Goal: Transaction & Acquisition: Purchase product/service

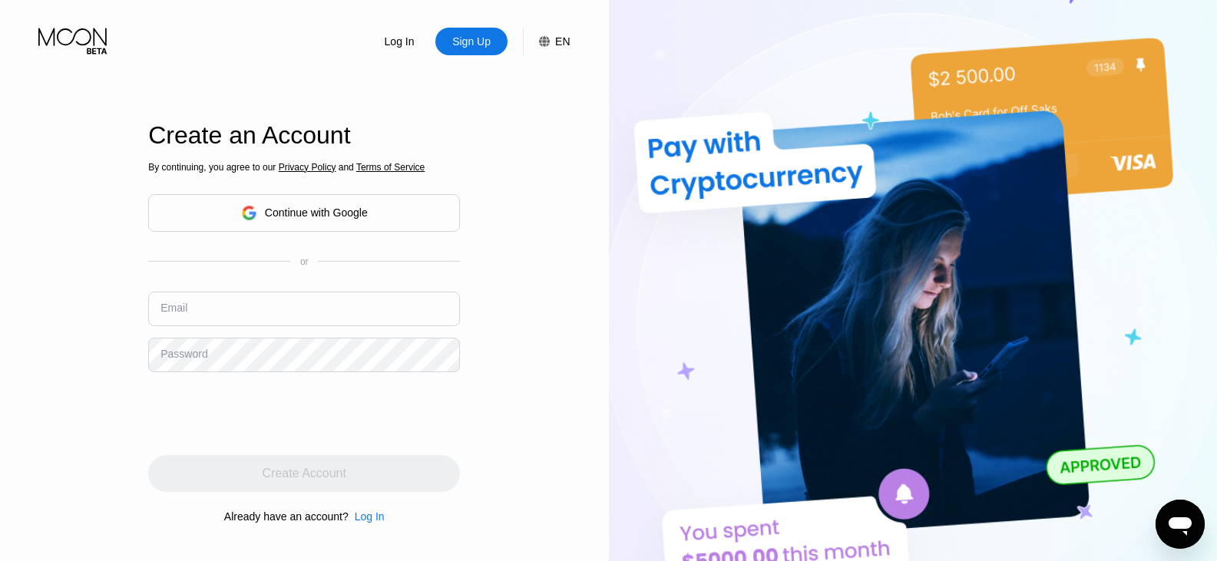
click at [397, 220] on div "Continue with Google" at bounding box center [304, 213] width 312 height 38
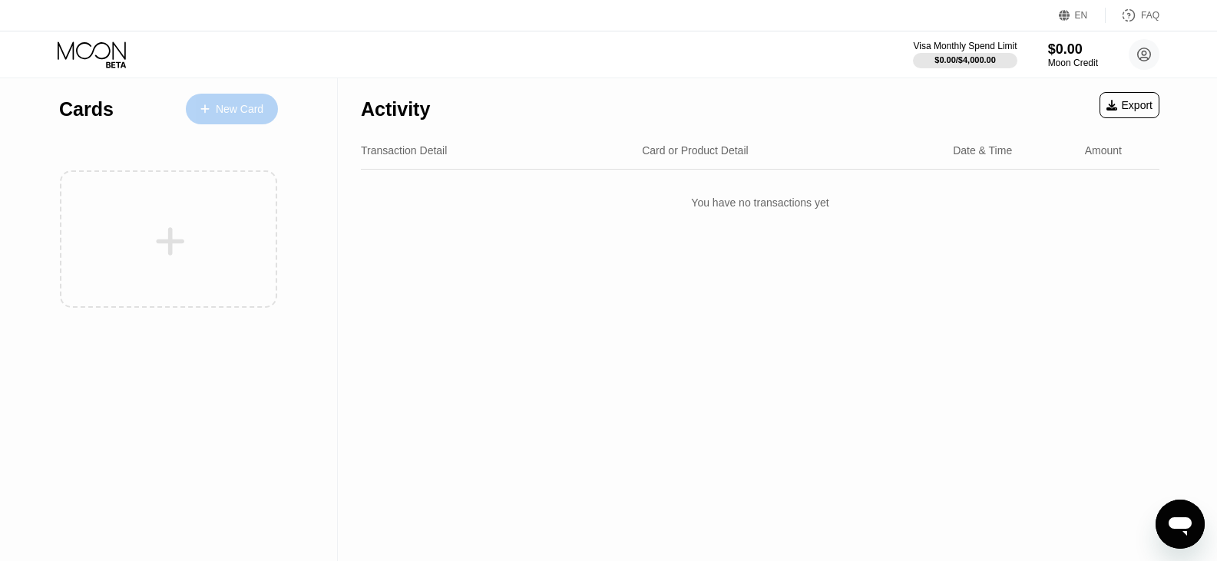
click at [263, 111] on div "New Card" at bounding box center [240, 109] width 48 height 13
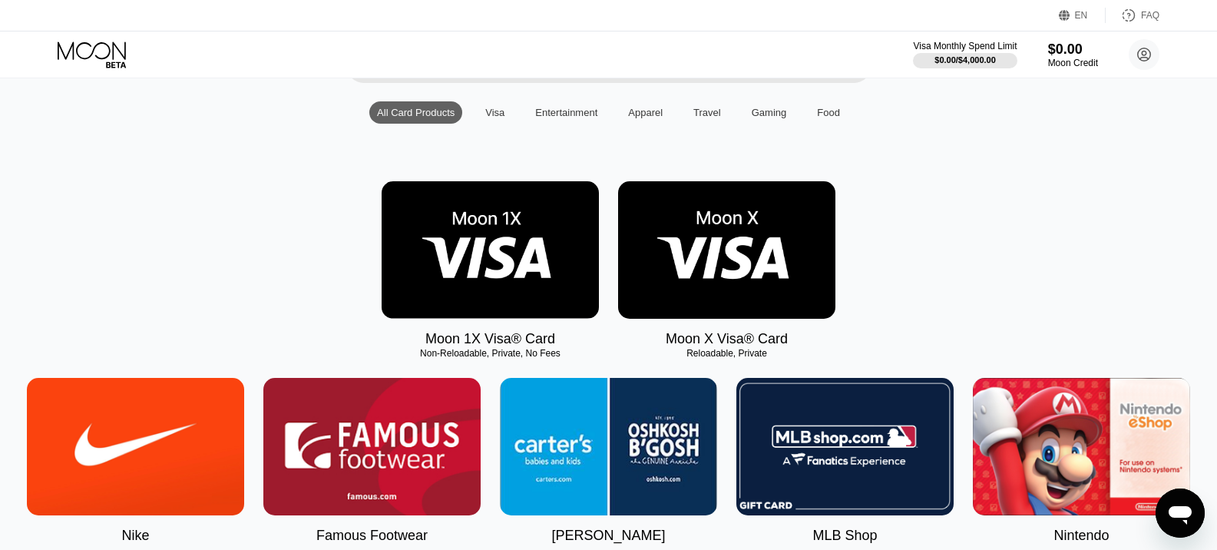
scroll to position [154, 0]
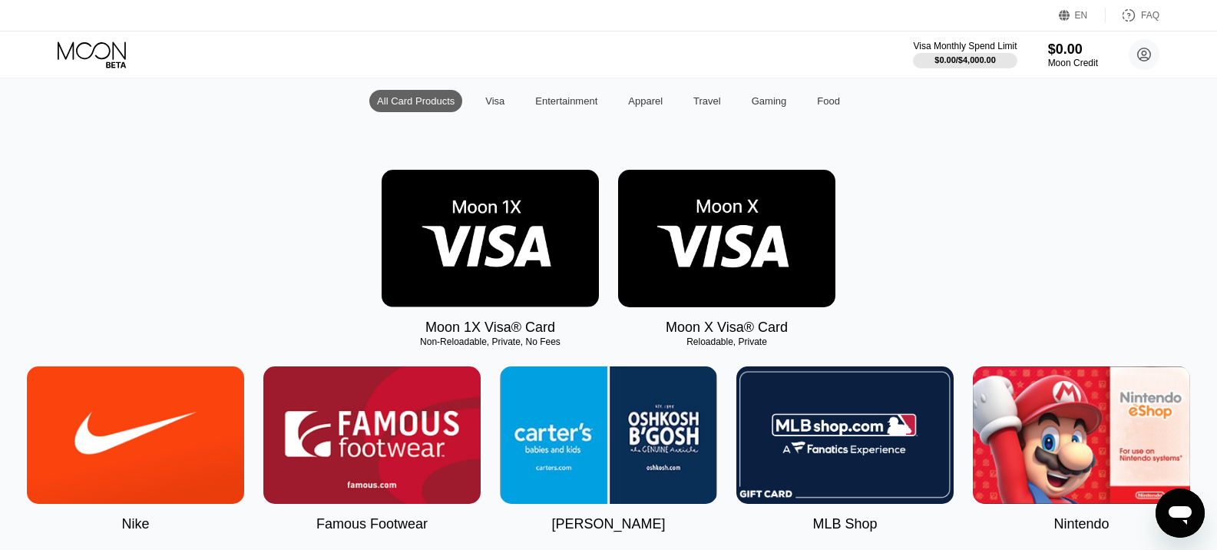
click at [529, 250] on img at bounding box center [490, 238] width 217 height 137
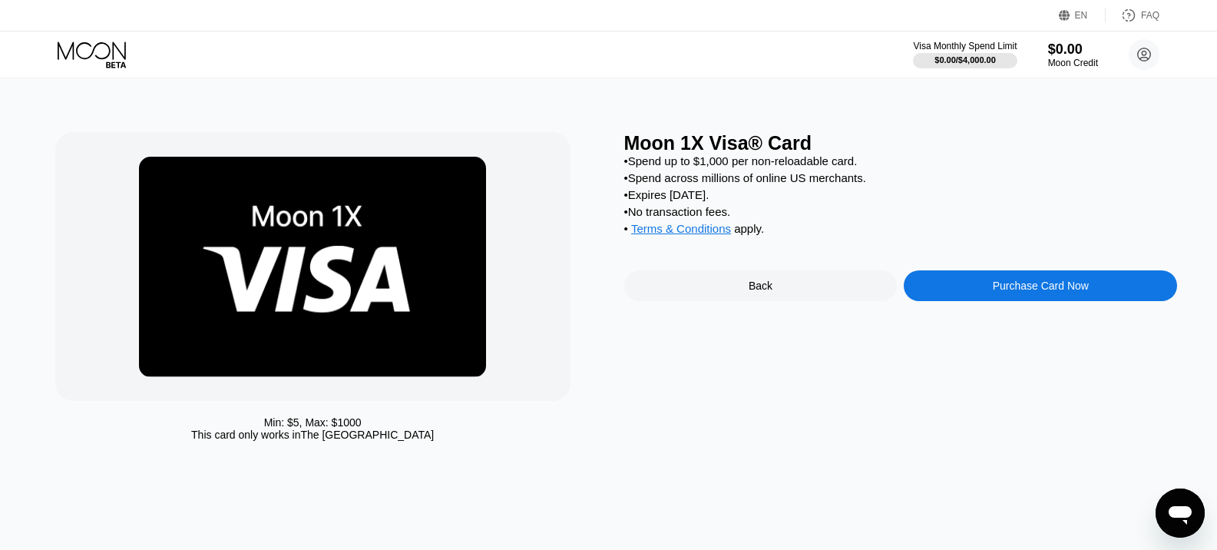
click at [997, 292] on div "Purchase Card Now" at bounding box center [1041, 285] width 96 height 12
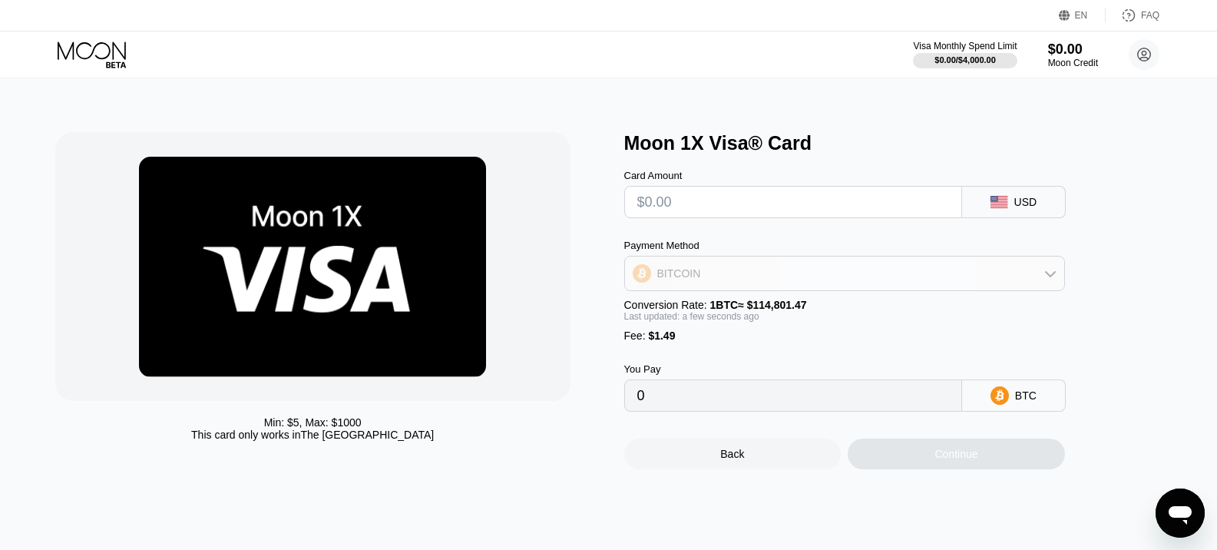
click at [1027, 274] on div "BITCOIN" at bounding box center [844, 273] width 439 height 31
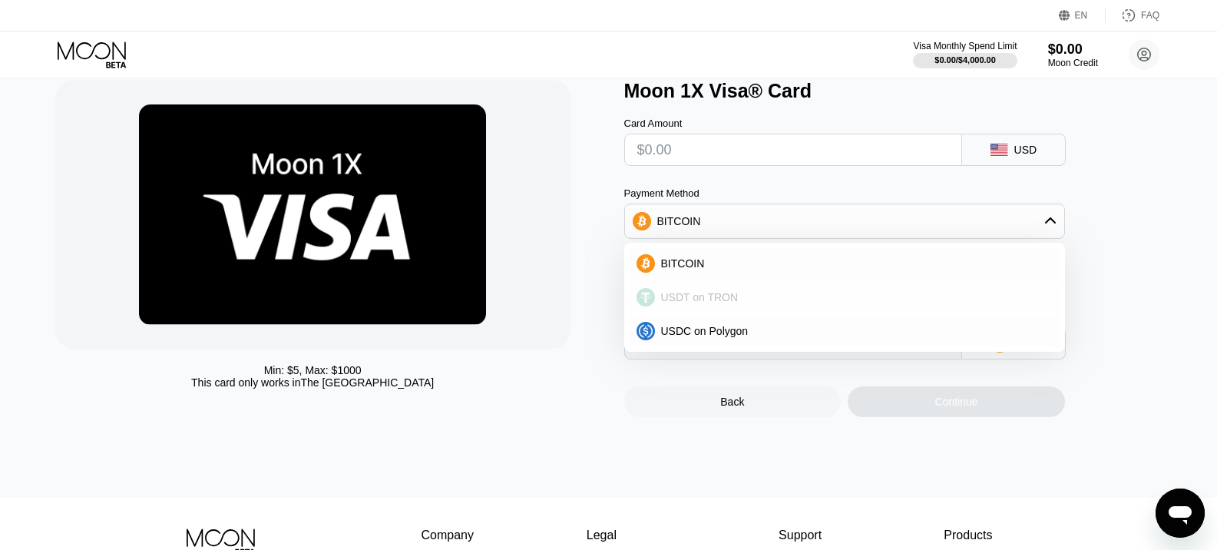
scroll to position [77, 0]
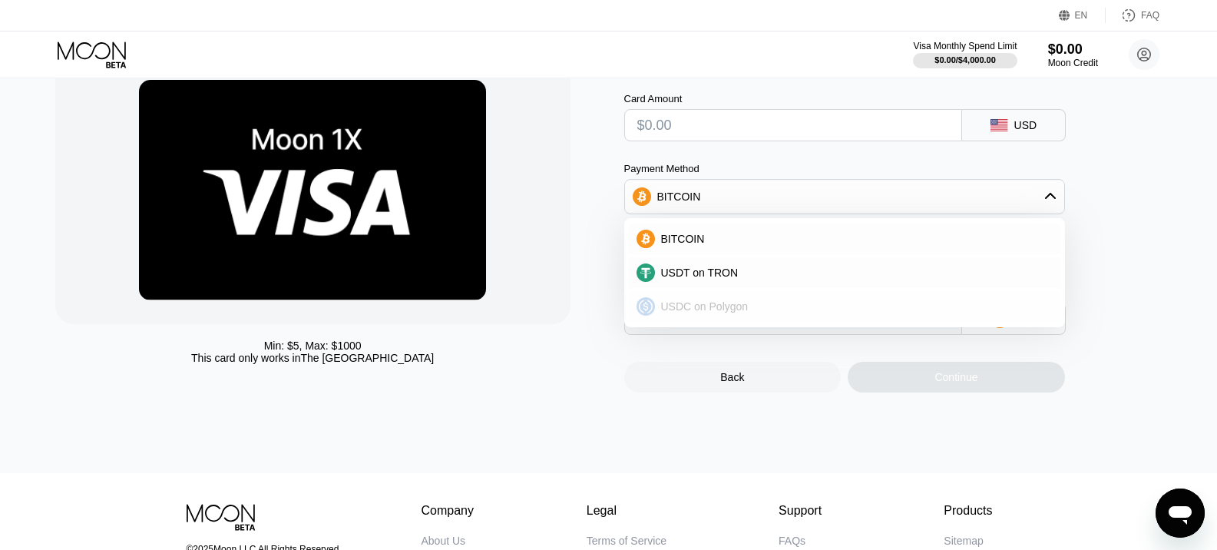
click at [735, 313] on span "USDC on Polygon" at bounding box center [705, 306] width 88 height 12
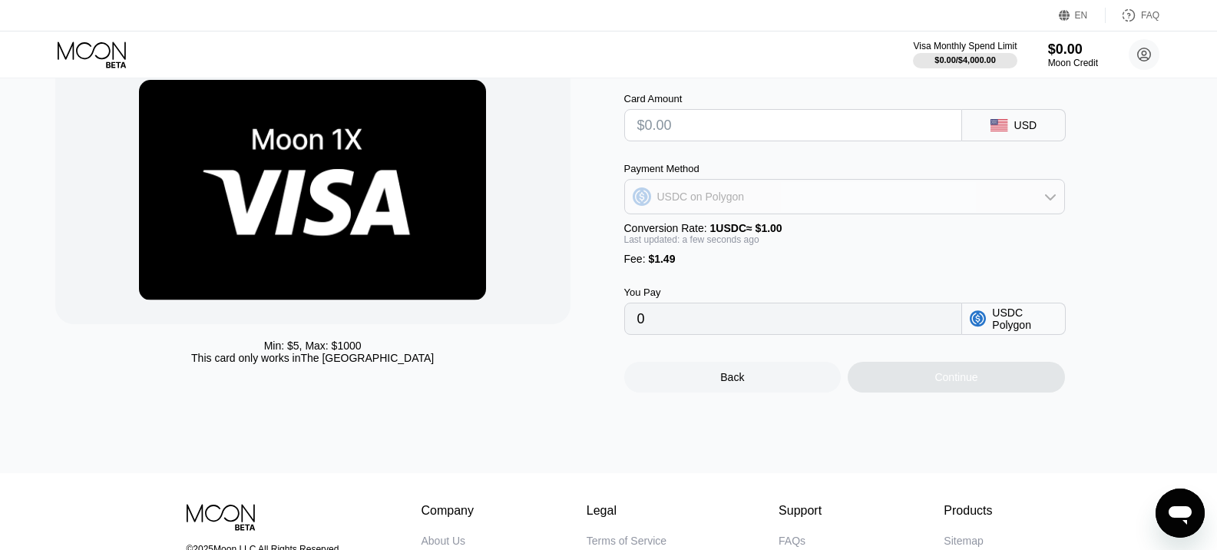
click at [1050, 212] on div "USDC on Polygon" at bounding box center [844, 196] width 439 height 31
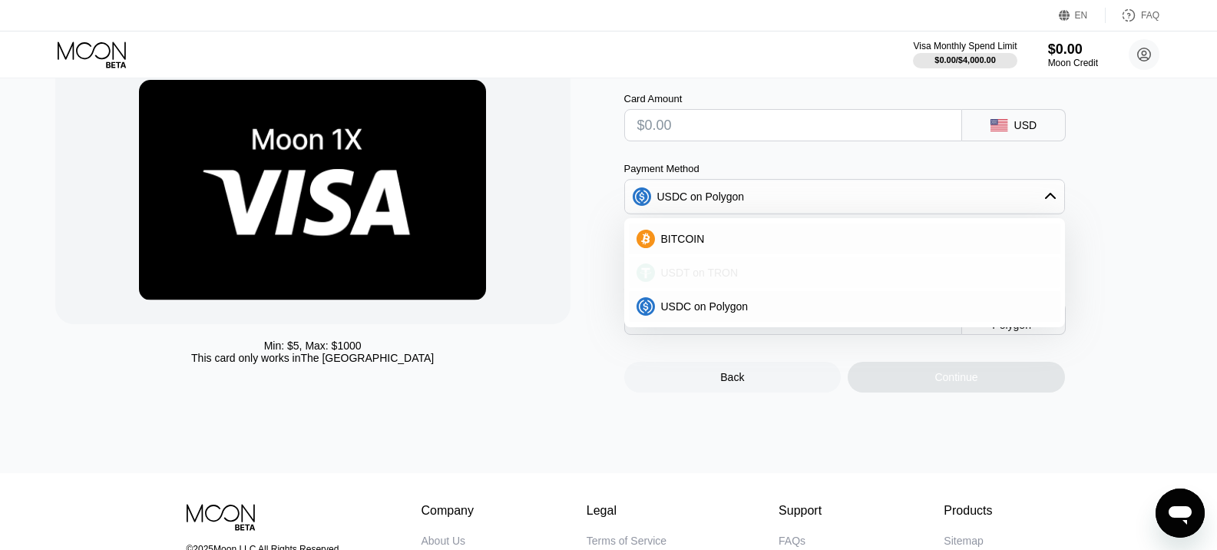
click at [808, 286] on div "USDT on TRON" at bounding box center [845, 272] width 432 height 31
type input "0.00"
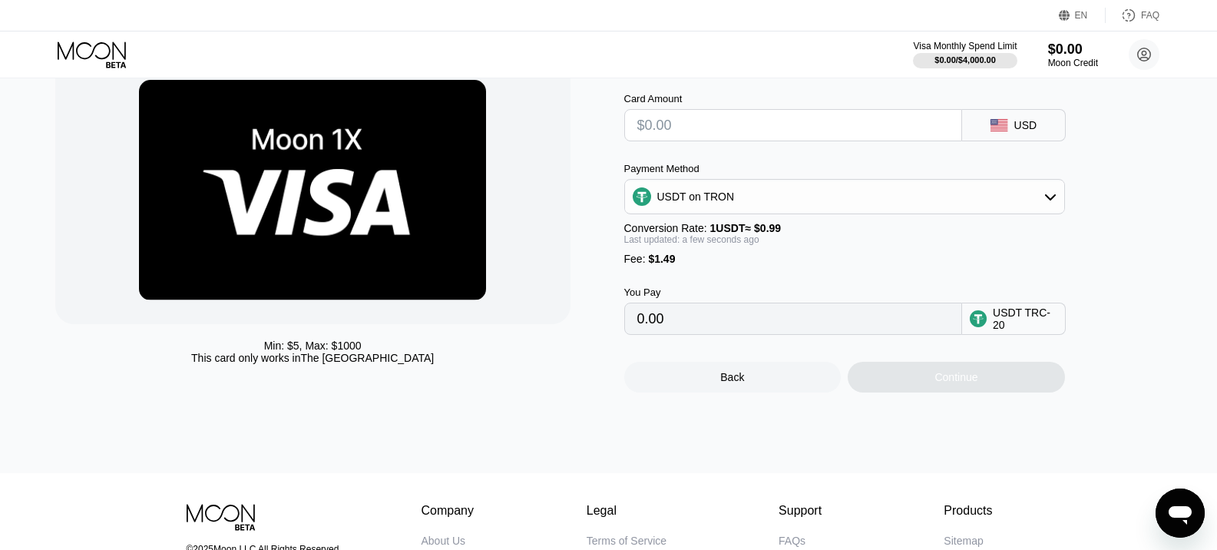
drag, startPoint x: 912, startPoint y: 327, endPoint x: 1038, endPoint y: 335, distance: 126.2
click at [883, 334] on input "0.00" at bounding box center [793, 318] width 312 height 31
drag, startPoint x: 1047, startPoint y: 332, endPoint x: 1036, endPoint y: 332, distance: 10.7
click at [1046, 331] on div "USDT TRC-20" at bounding box center [1025, 318] width 64 height 25
click at [874, 332] on input "0.00" at bounding box center [793, 318] width 312 height 31
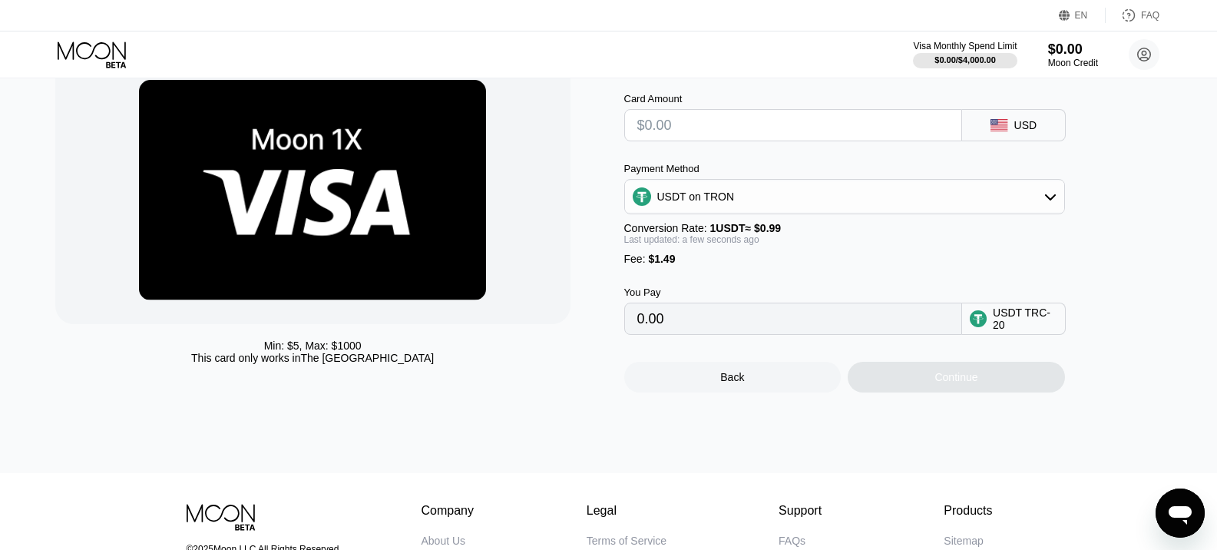
drag, startPoint x: 651, startPoint y: 137, endPoint x: 632, endPoint y: 133, distance: 19.6
drag, startPoint x: 632, startPoint y: 133, endPoint x: 737, endPoint y: 119, distance: 106.1
click at [737, 119] on input "text" at bounding box center [793, 125] width 312 height 31
type input "$5"
type input "6.56"
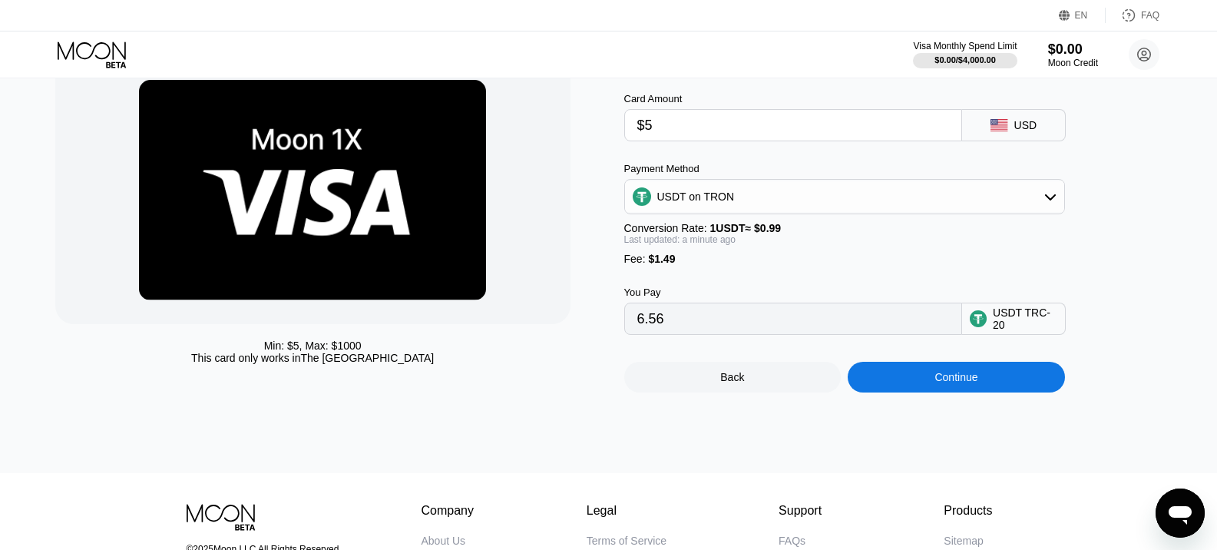
type input "$5"
click at [955, 383] on div "Continue" at bounding box center [955, 377] width 43 height 12
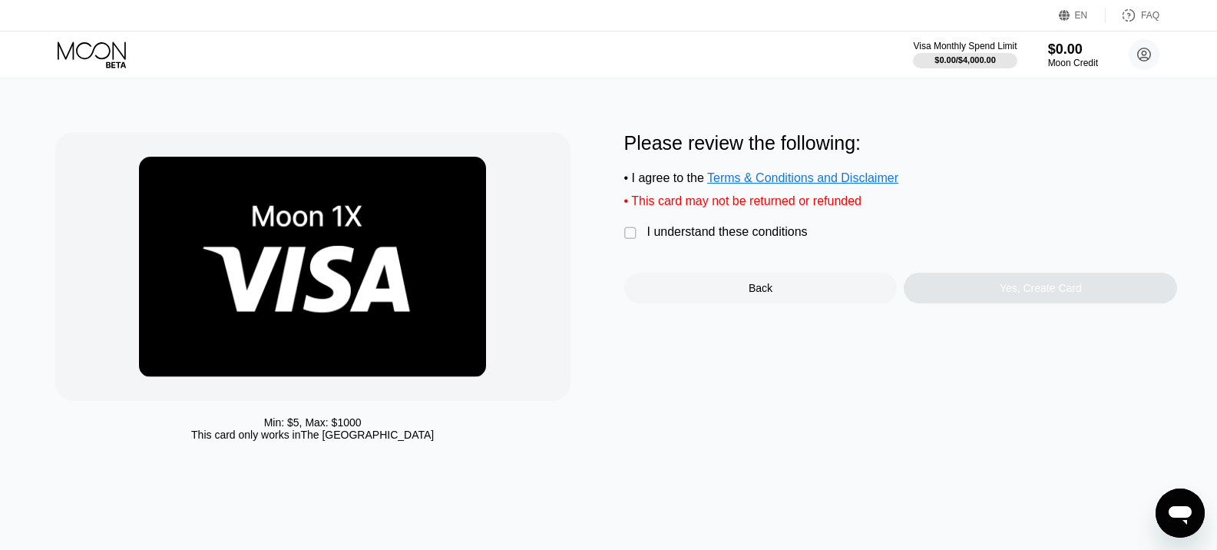
click at [723, 239] on div "I understand these conditions" at bounding box center [727, 232] width 160 height 14
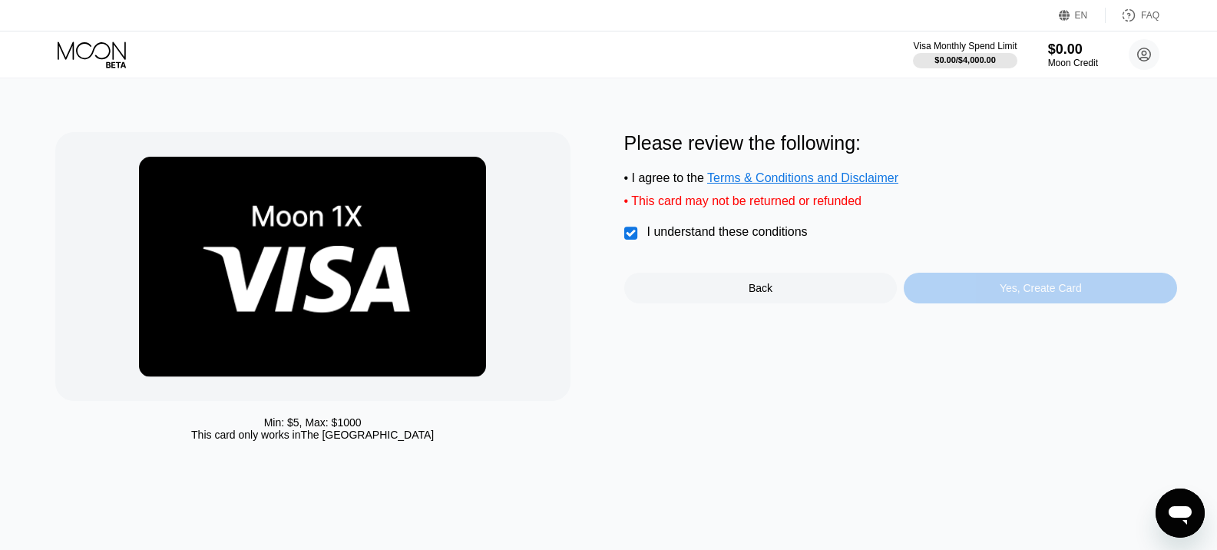
click at [984, 303] on div "Yes, Create Card" at bounding box center [1040, 288] width 273 height 31
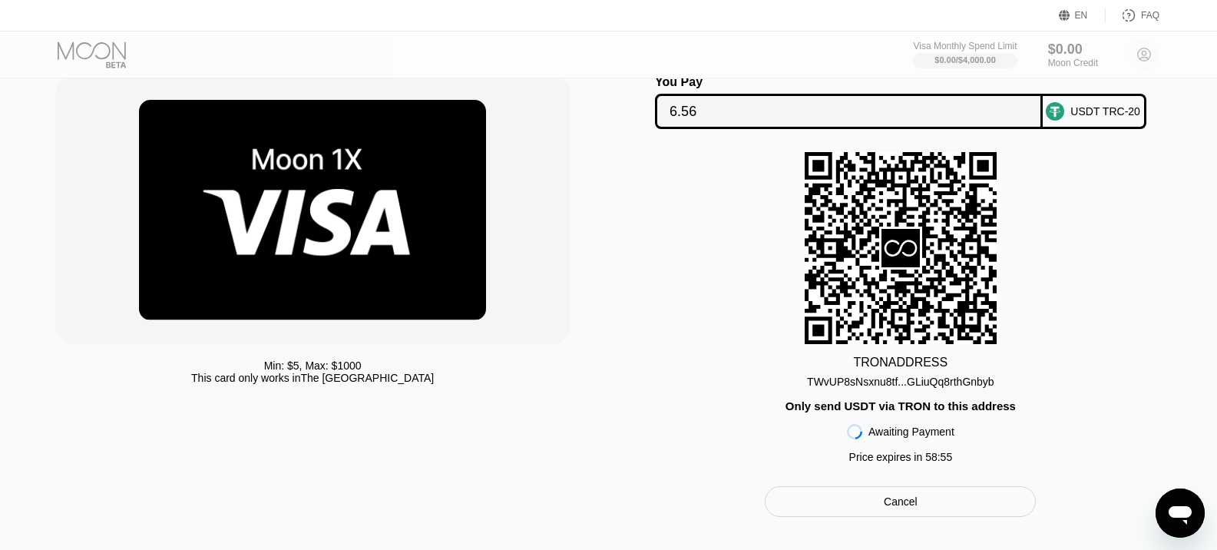
scroll to position [154, 0]
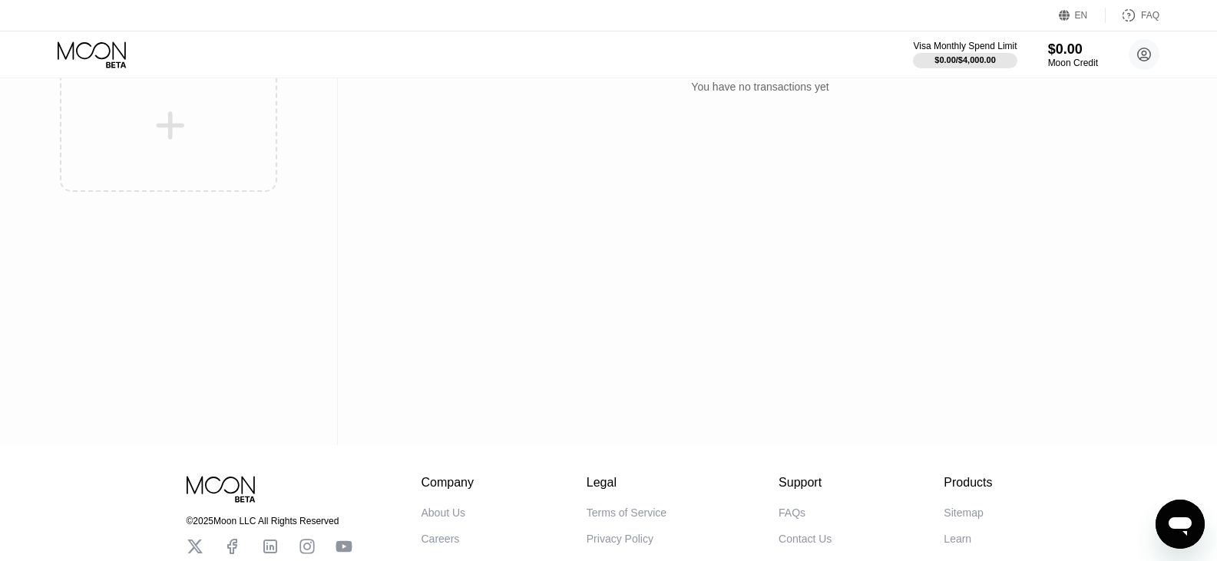
scroll to position [236, 0]
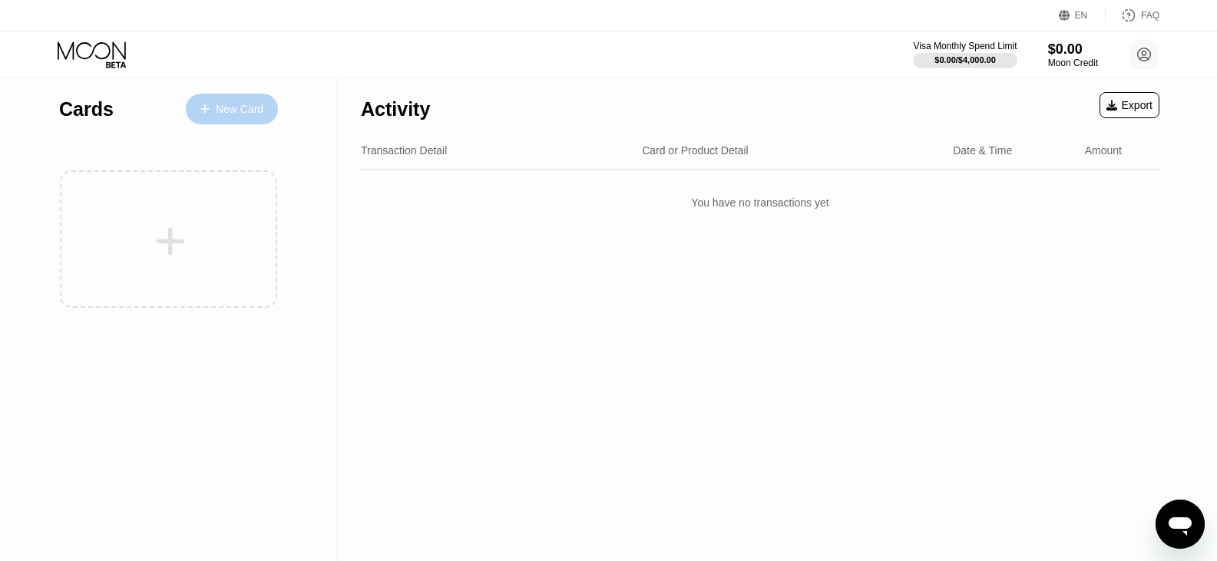
click at [250, 110] on div "New Card" at bounding box center [240, 109] width 48 height 13
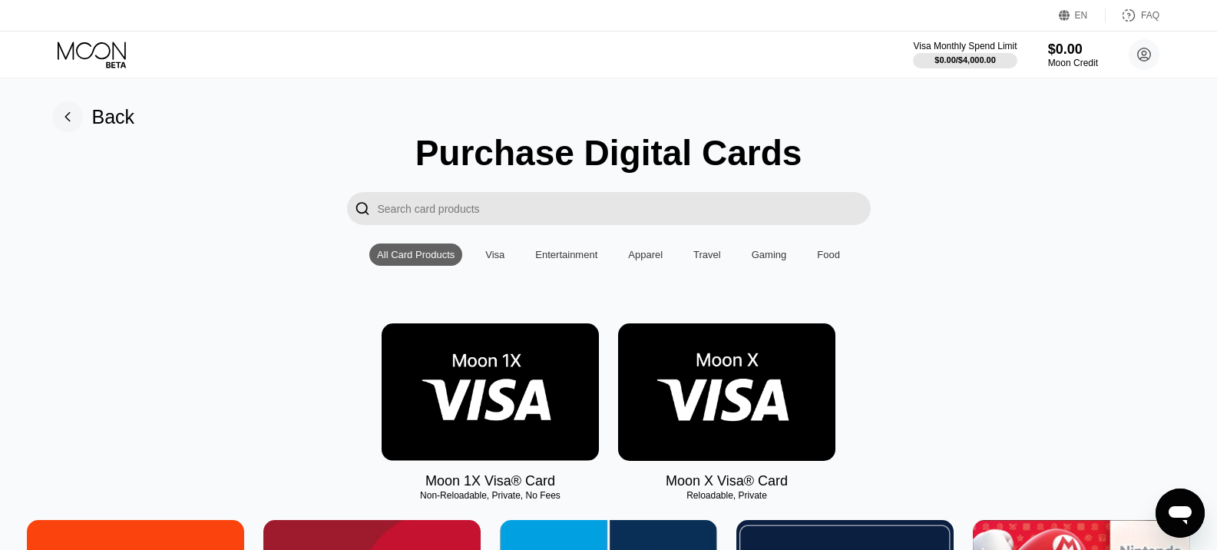
click at [498, 260] on div "Visa" at bounding box center [494, 255] width 19 height 12
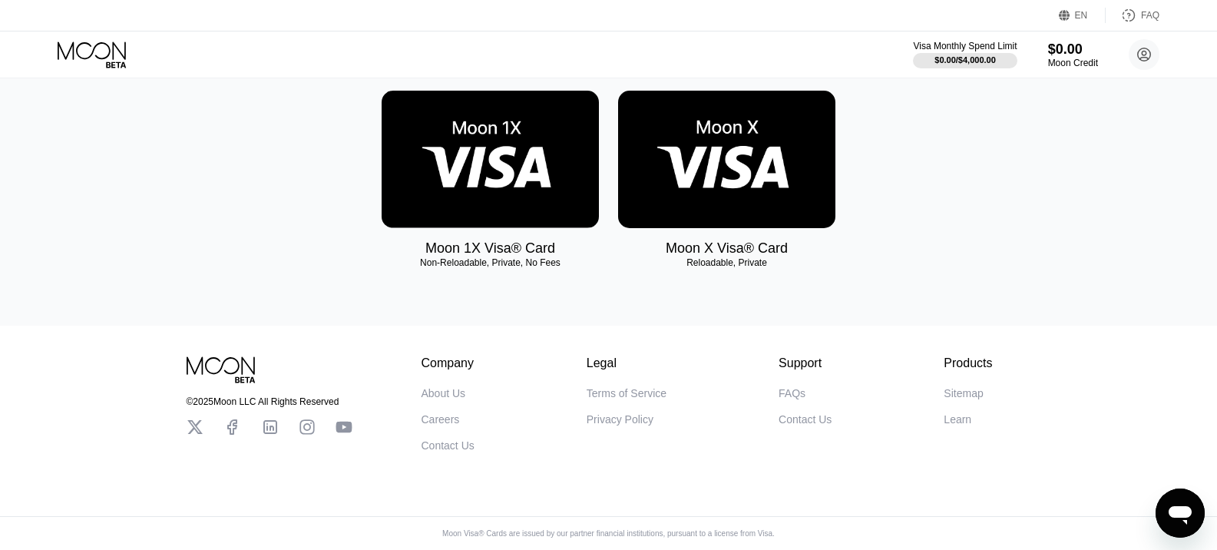
scroll to position [24, 0]
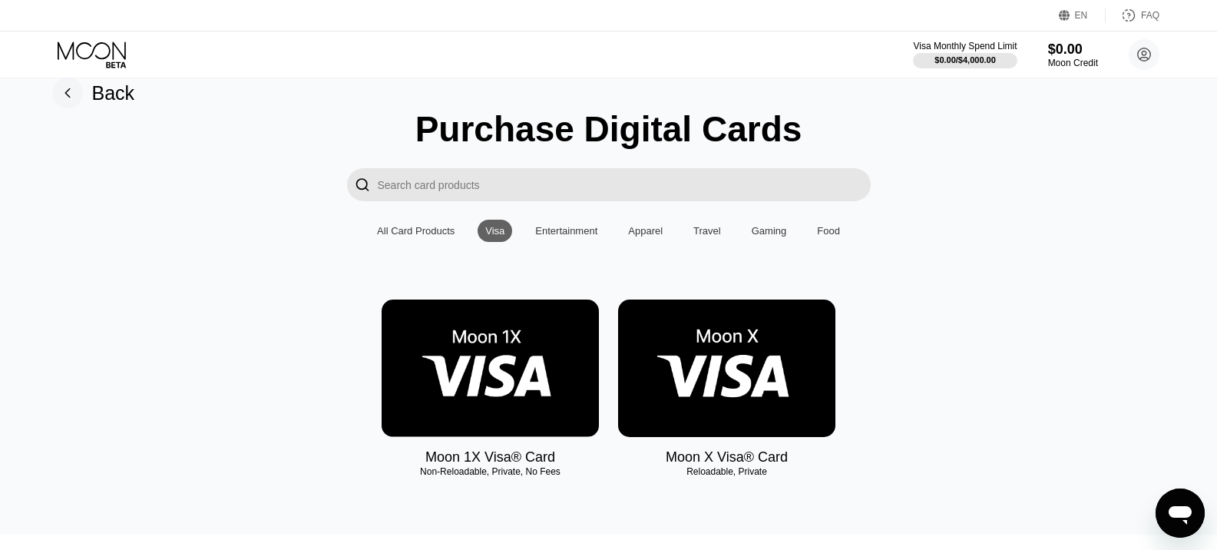
click at [766, 236] on div "Gaming" at bounding box center [769, 231] width 35 height 12
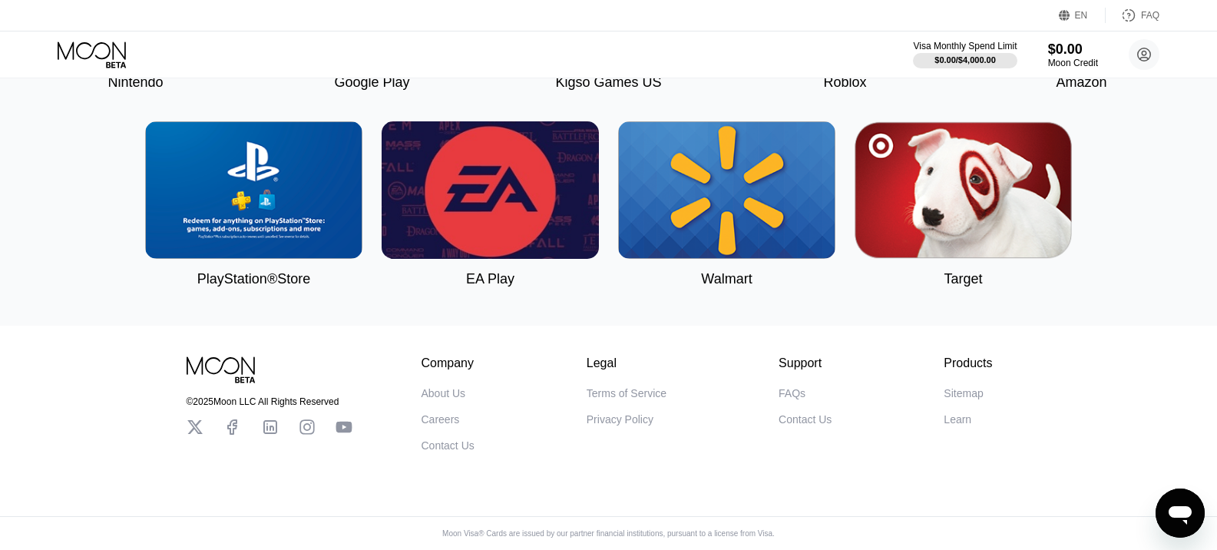
scroll to position [0, 0]
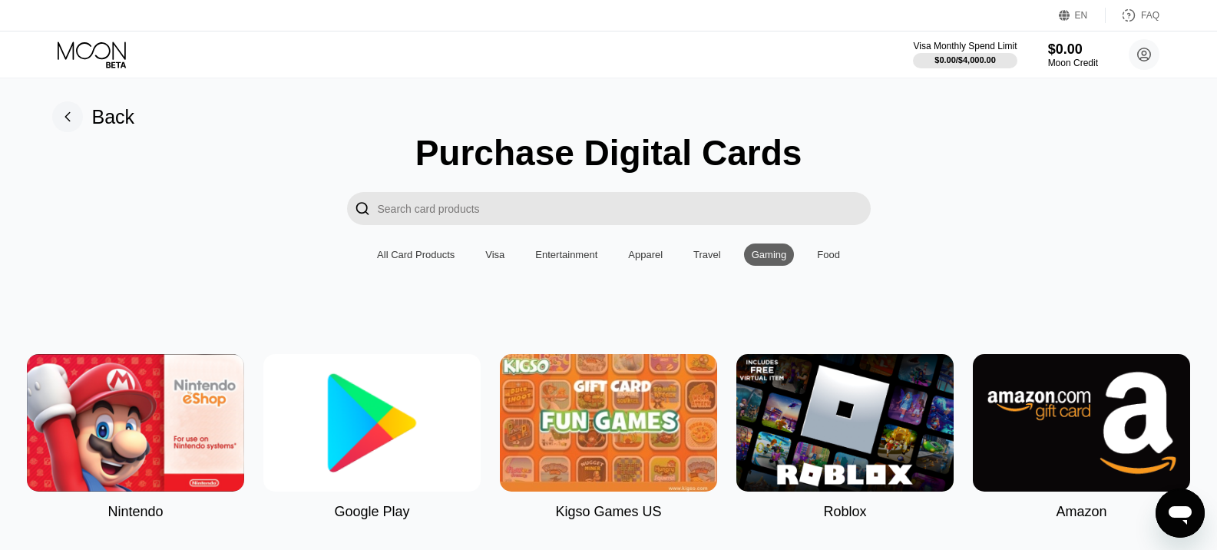
click at [659, 256] on div "Apparel" at bounding box center [645, 255] width 35 height 12
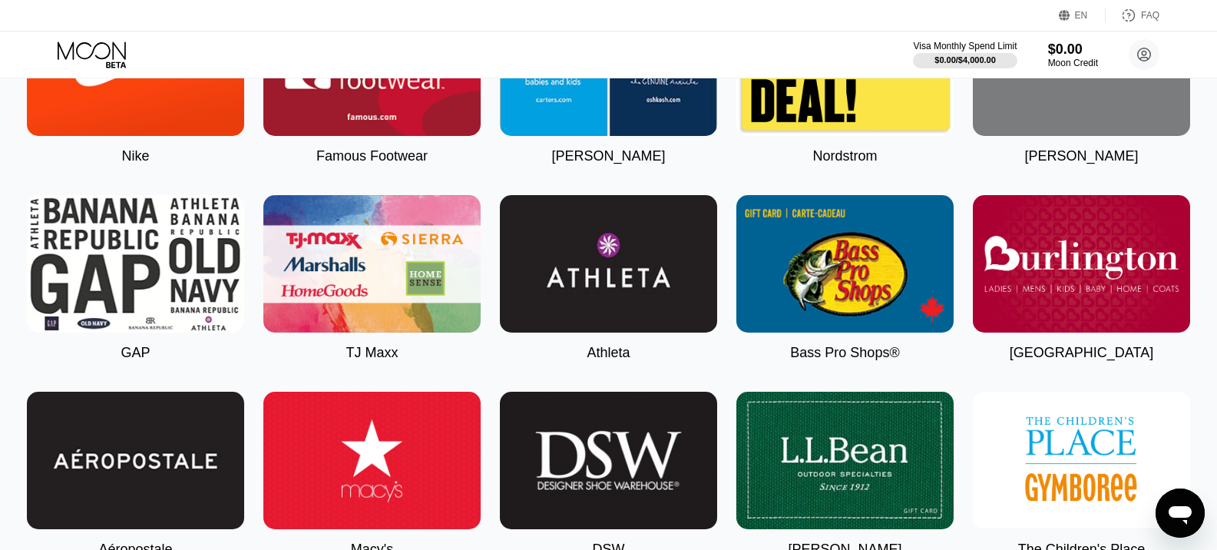
scroll to position [77, 0]
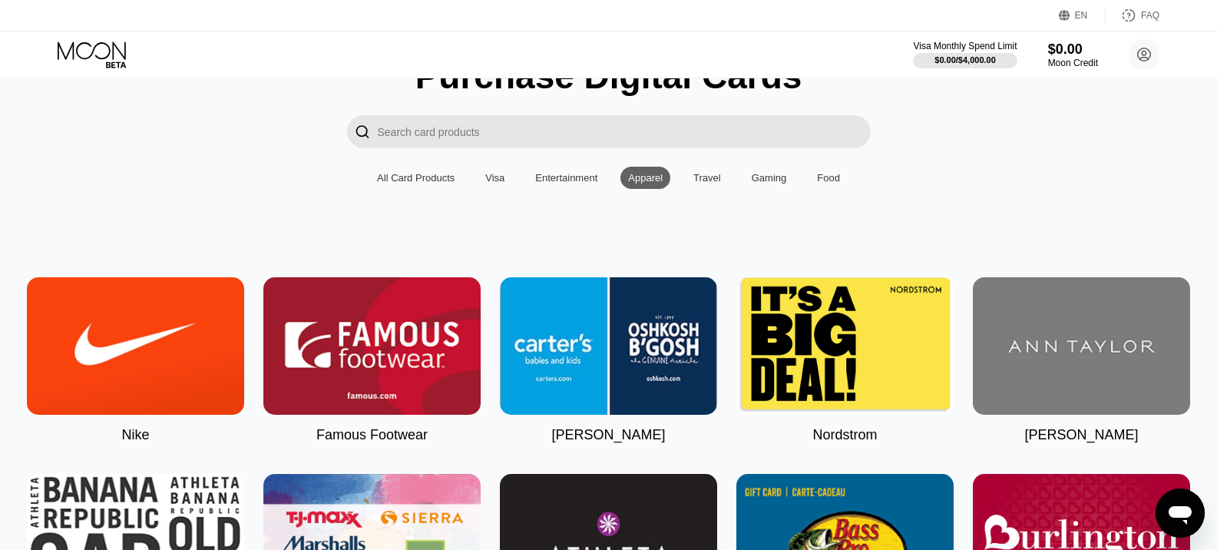
click at [699, 184] on div "Travel" at bounding box center [707, 178] width 28 height 12
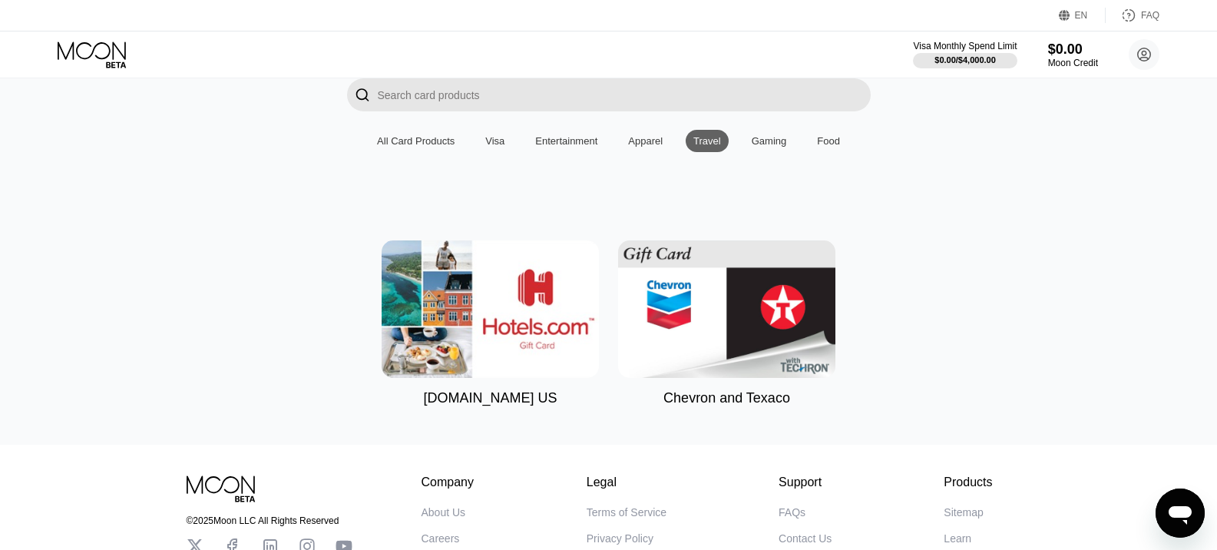
scroll to position [0, 0]
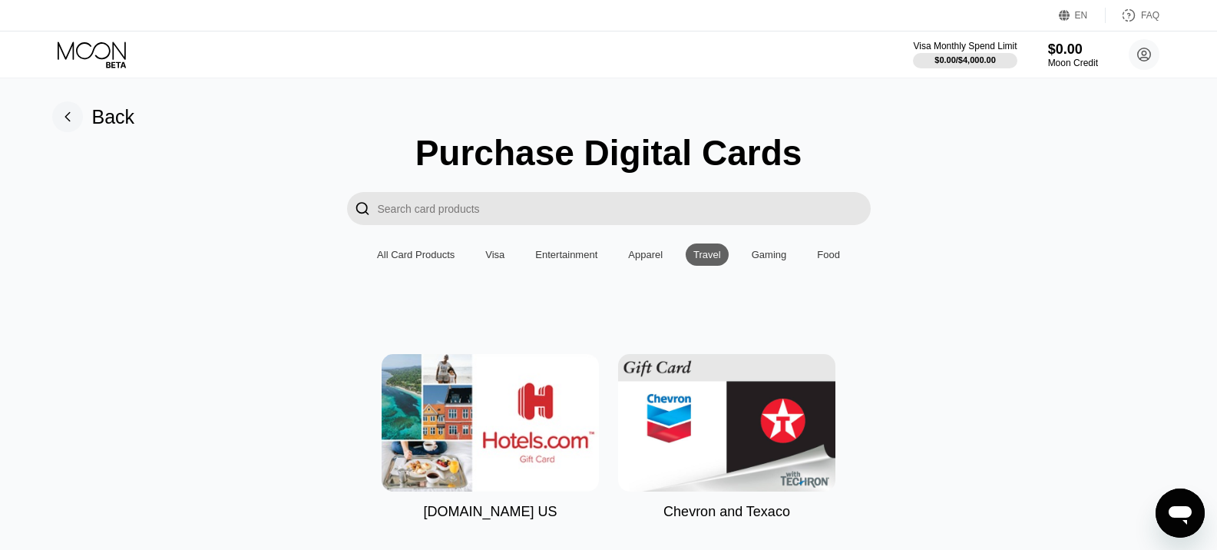
click at [441, 258] on div "All Card Products" at bounding box center [416, 255] width 78 height 12
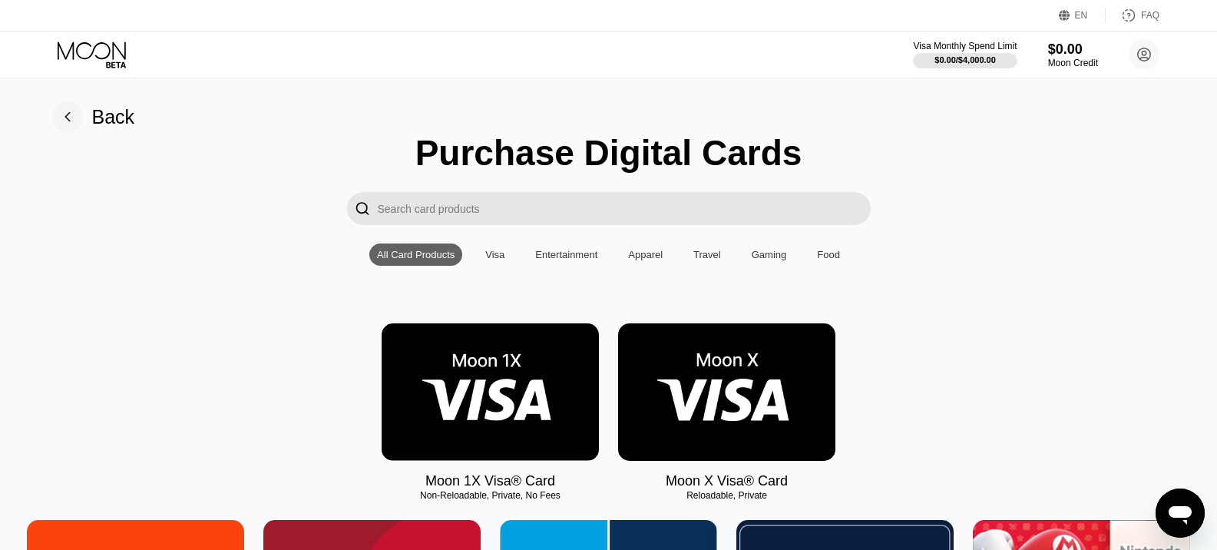
click at [501, 260] on div "Visa" at bounding box center [494, 255] width 19 height 12
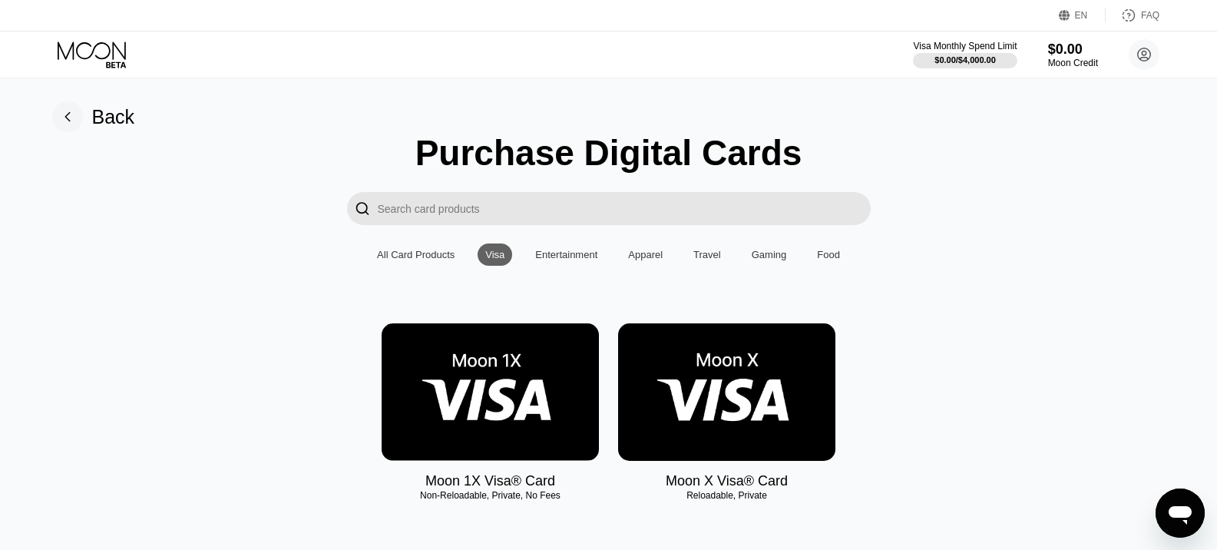
scroll to position [77, 0]
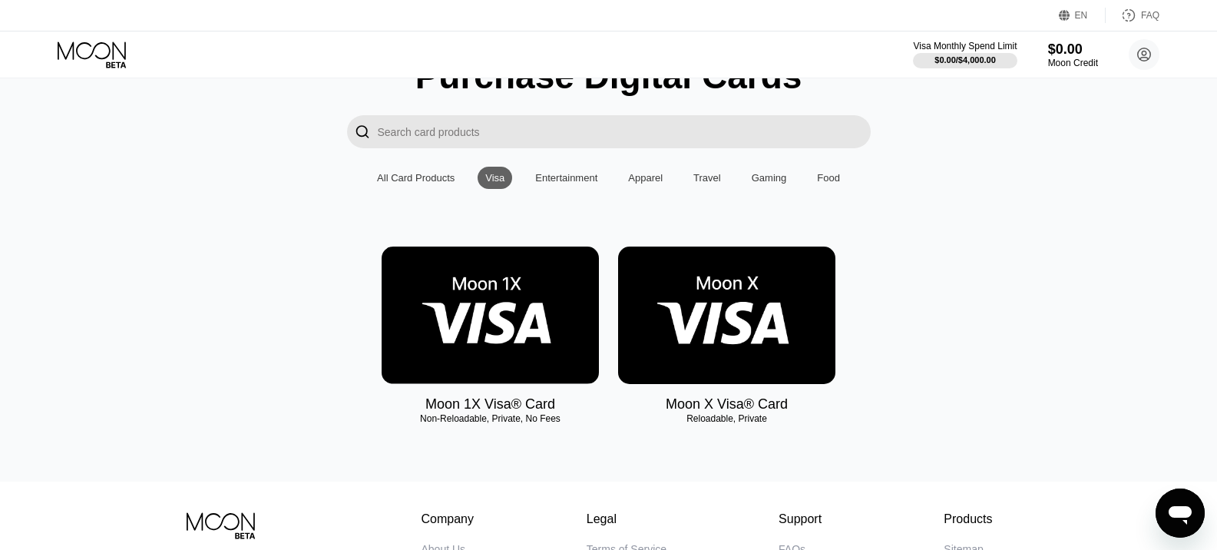
drag, startPoint x: 732, startPoint y: 309, endPoint x: 679, endPoint y: 314, distance: 53.3
click at [679, 314] on img at bounding box center [726, 314] width 217 height 137
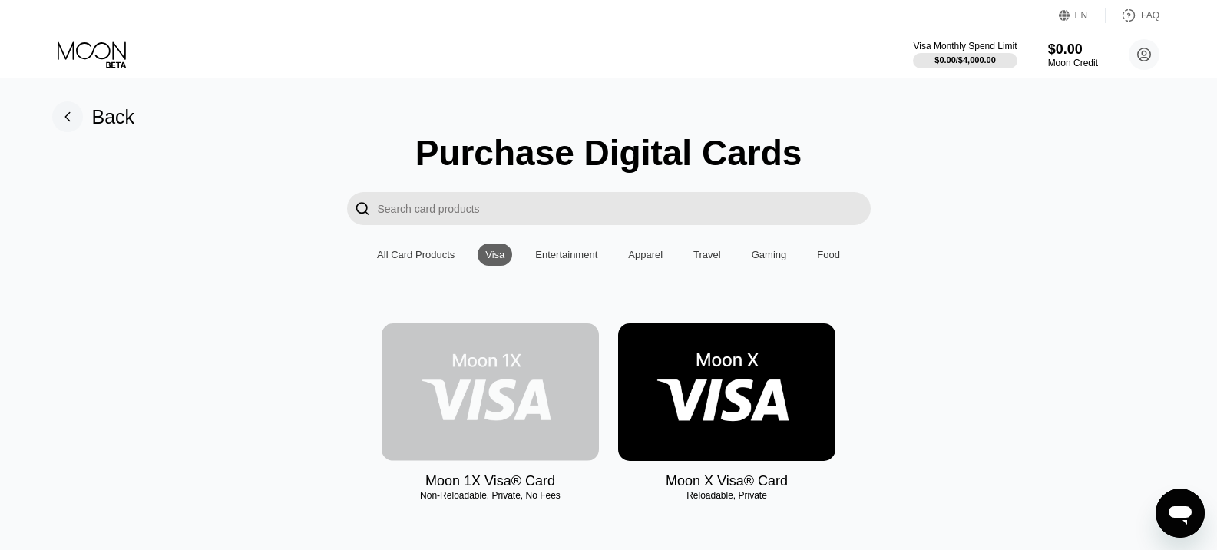
click at [513, 405] on img at bounding box center [490, 391] width 217 height 137
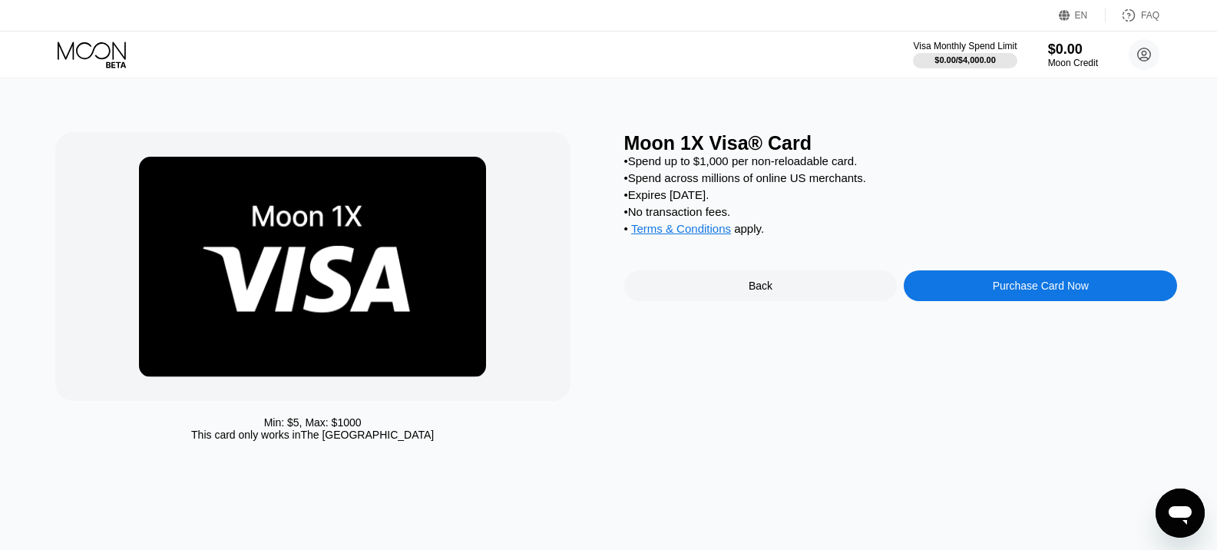
click at [972, 301] on div "Purchase Card Now" at bounding box center [1040, 285] width 273 height 31
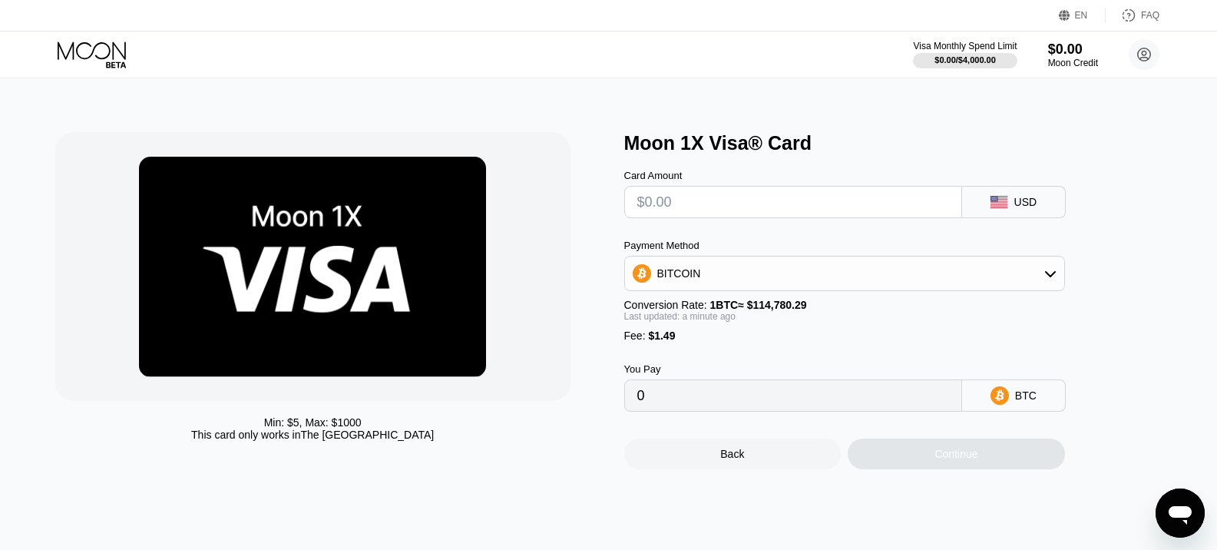
click at [855, 204] on input "text" at bounding box center [793, 202] width 312 height 31
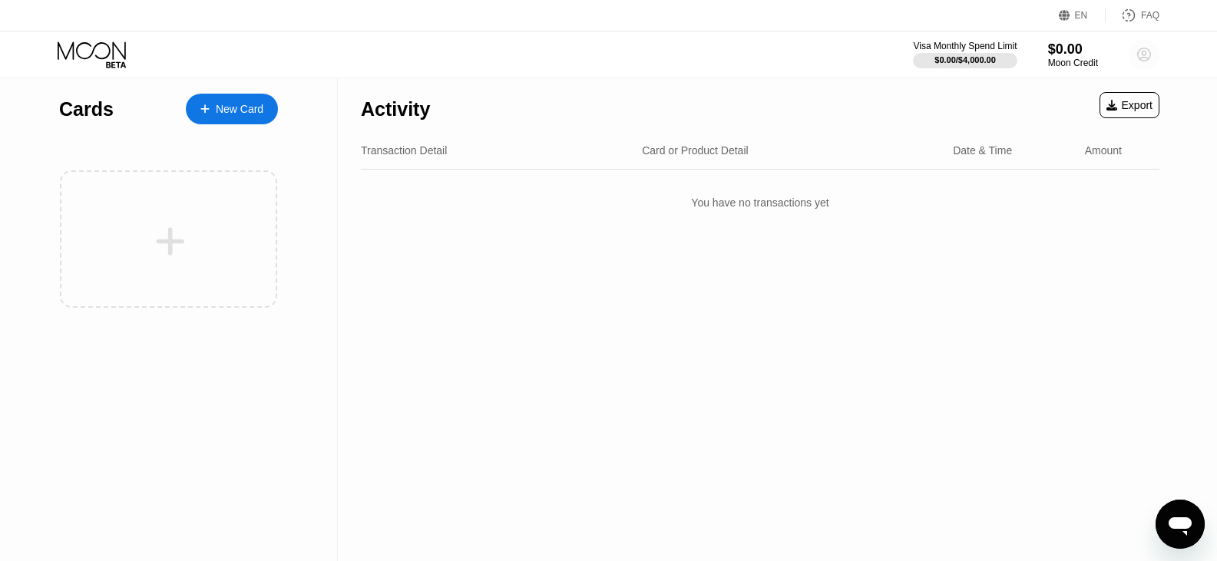
click at [1152, 61] on circle at bounding box center [1144, 54] width 31 height 31
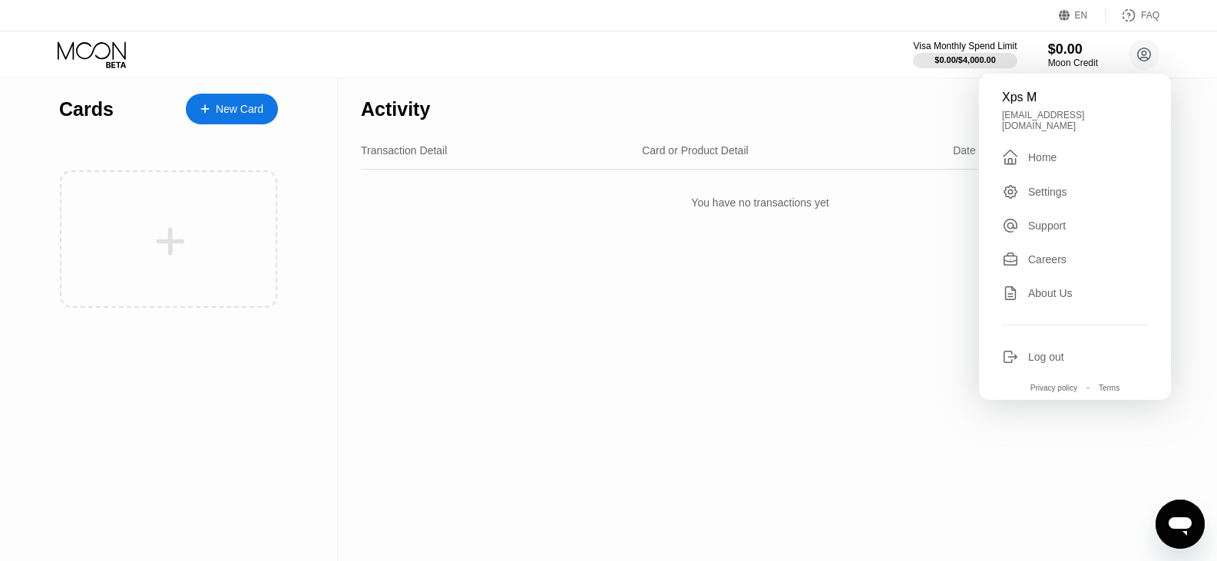
click at [1046, 113] on div "[EMAIL_ADDRESS][DOMAIN_NAME]" at bounding box center [1075, 120] width 146 height 21
click at [1047, 159] on div " Home" at bounding box center [1075, 157] width 146 height 18
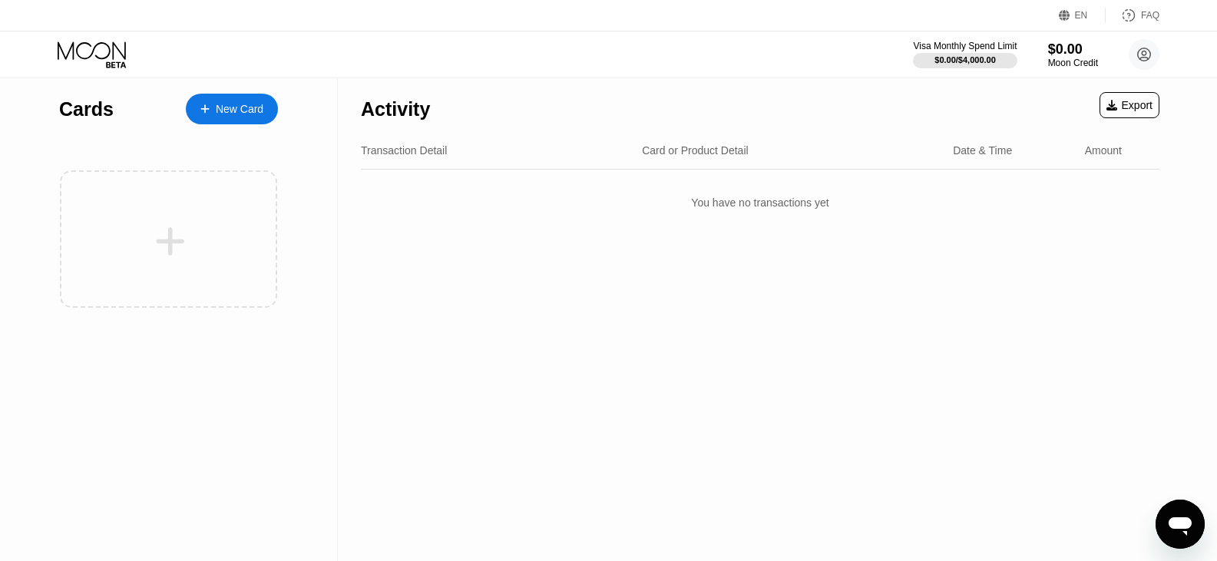
click at [1116, 114] on div "Export" at bounding box center [1130, 105] width 60 height 26
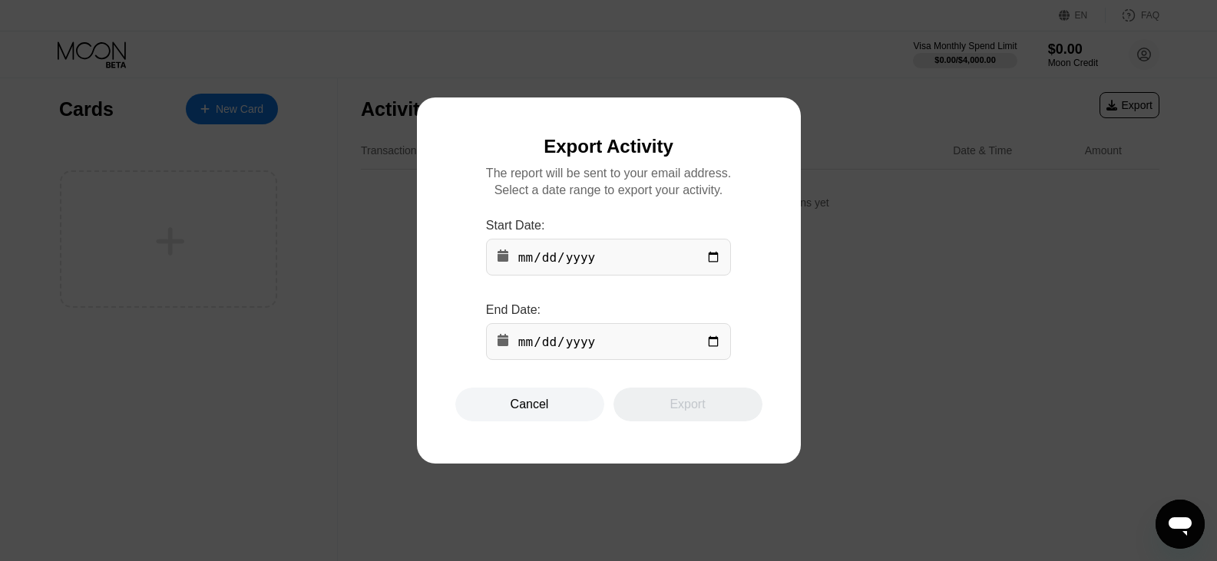
click at [836, 107] on div at bounding box center [614, 280] width 1229 height 561
click at [537, 412] on div "Cancel" at bounding box center [530, 404] width 38 height 15
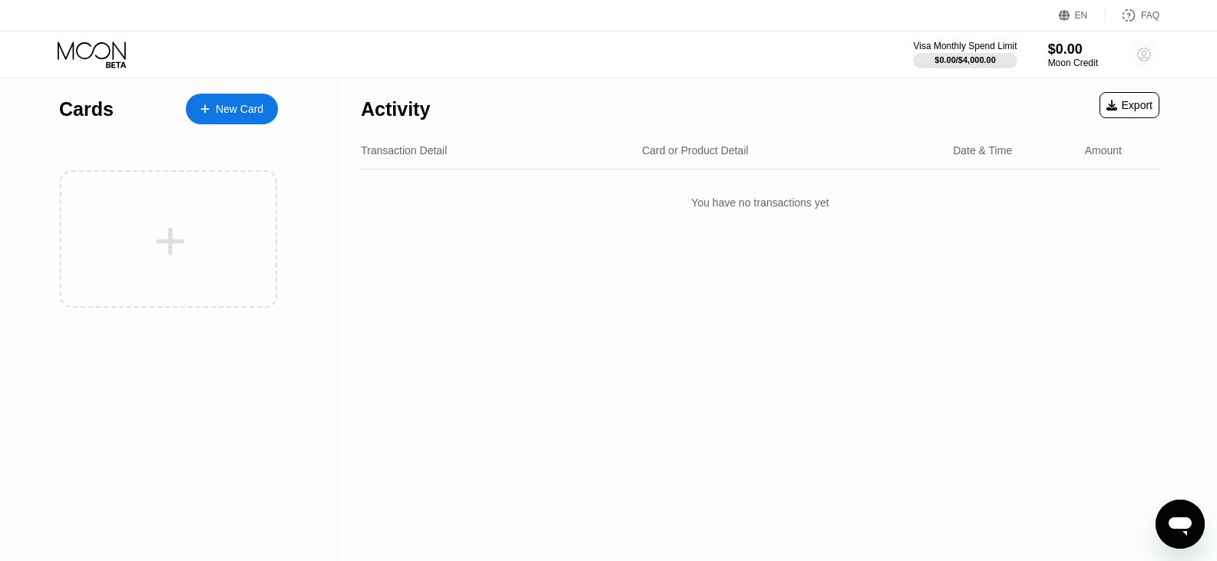
click at [1140, 43] on circle at bounding box center [1144, 54] width 31 height 31
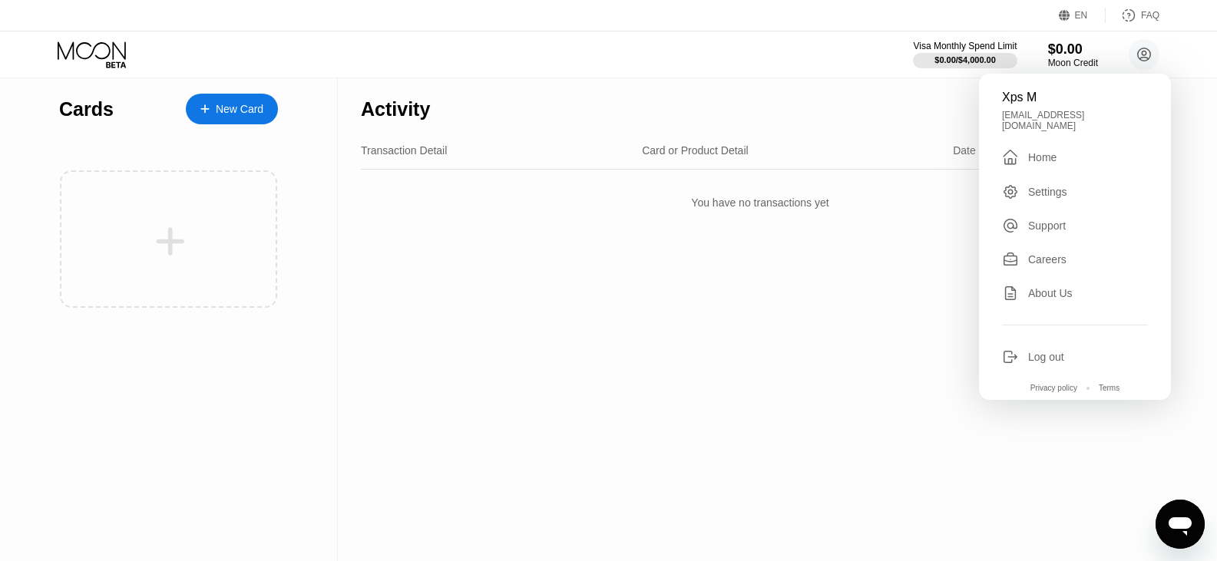
click at [1043, 101] on div "Xps M" at bounding box center [1075, 98] width 146 height 14
click at [1040, 151] on div "Home" at bounding box center [1042, 157] width 28 height 12
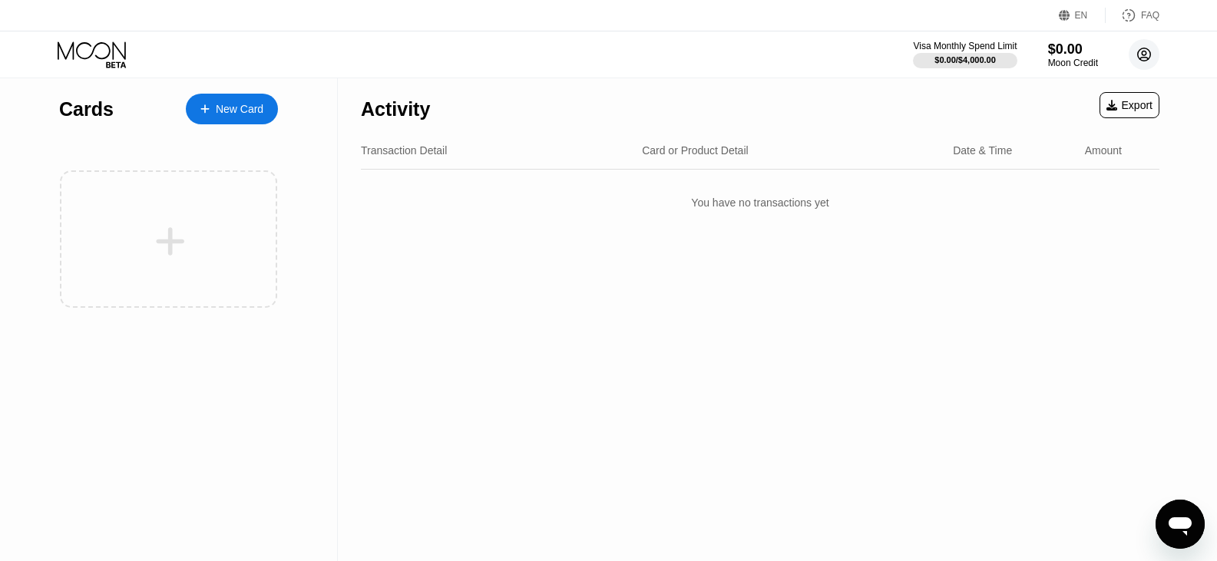
click at [1144, 53] on circle at bounding box center [1144, 54] width 31 height 31
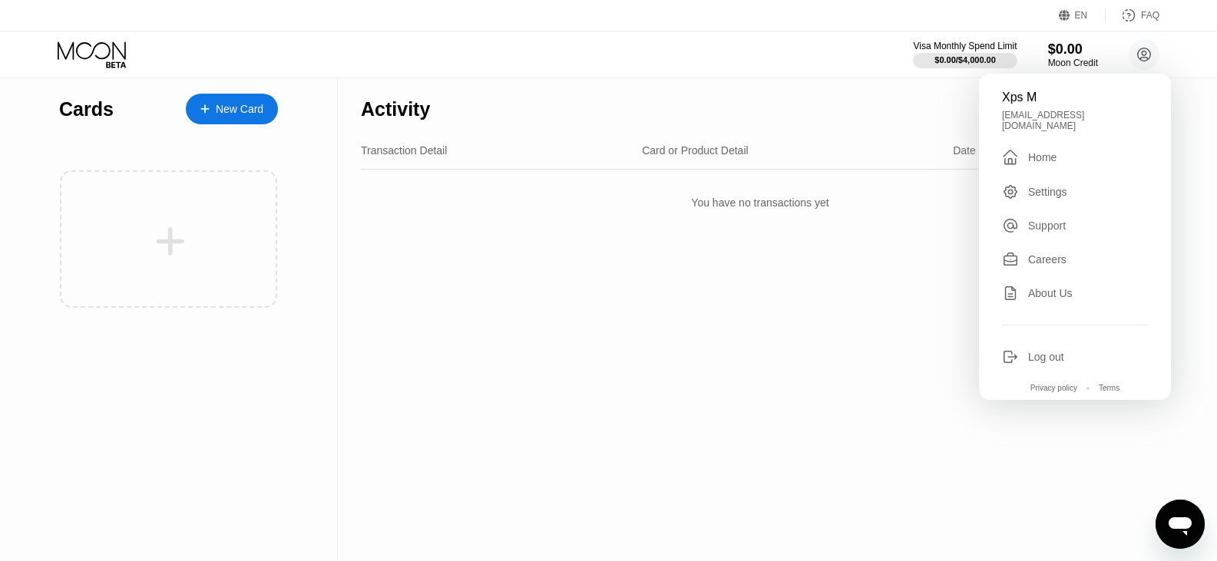
click at [1045, 187] on div "Settings" at bounding box center [1047, 192] width 39 height 12
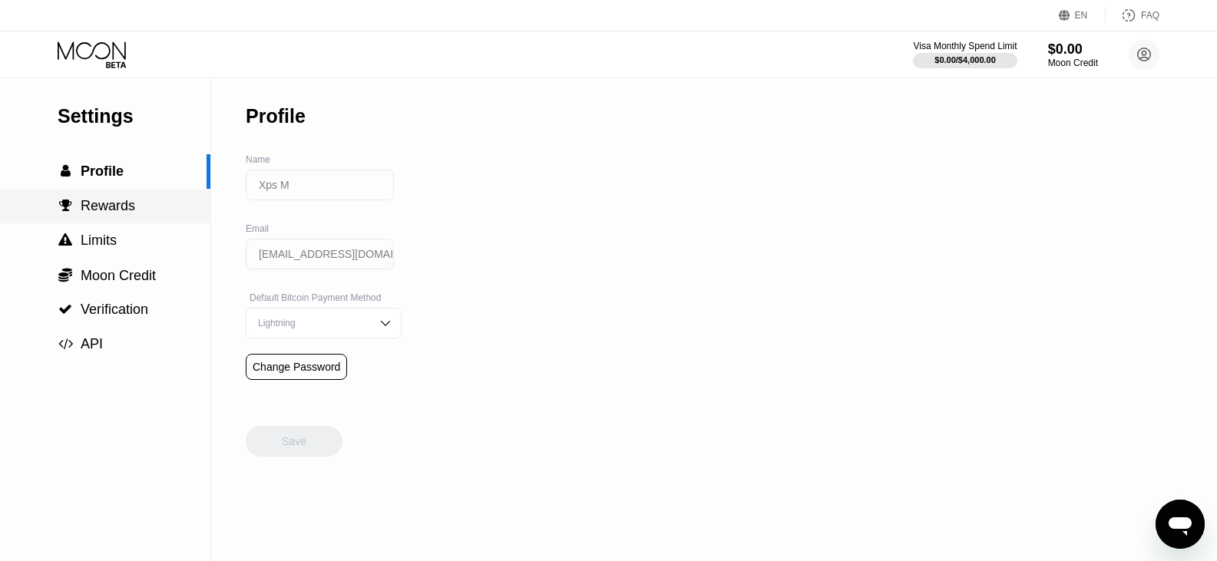
click at [111, 213] on span "Rewards" at bounding box center [108, 205] width 55 height 15
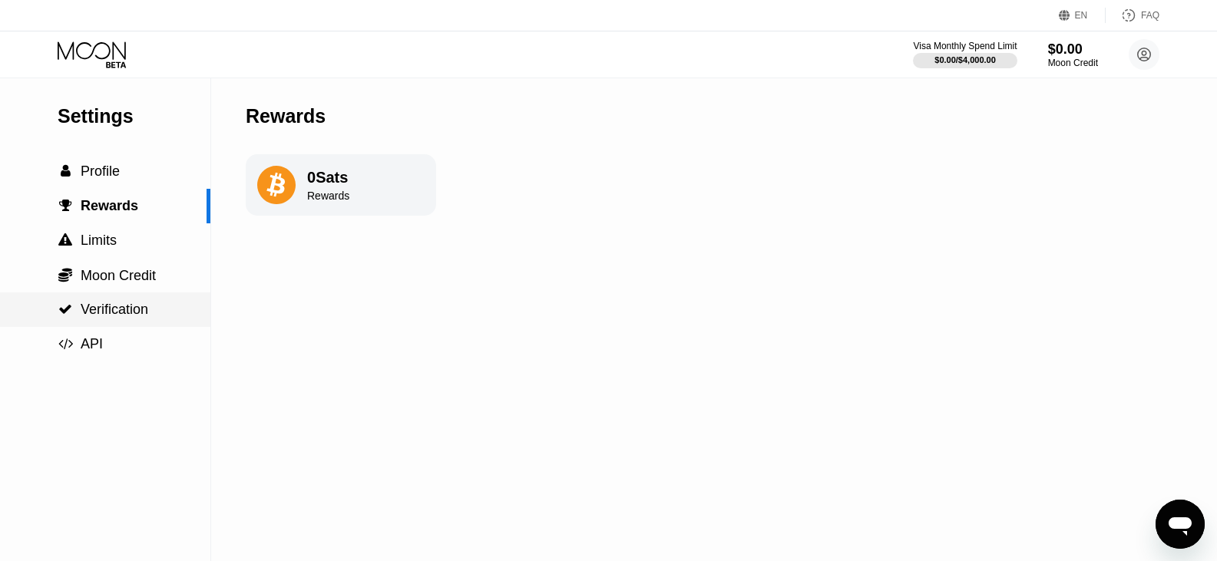
click at [114, 303] on div " Verification" at bounding box center [105, 310] width 210 height 35
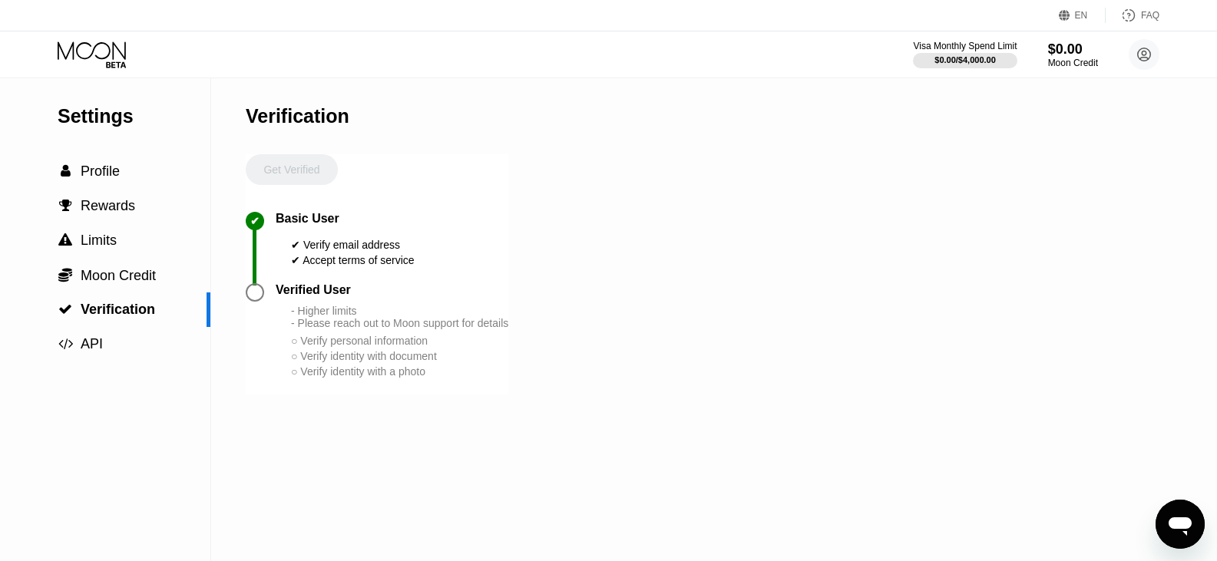
click at [260, 301] on div at bounding box center [255, 292] width 18 height 18
click at [262, 302] on div at bounding box center [255, 292] width 18 height 18
click at [259, 302] on div at bounding box center [255, 292] width 18 height 18
click at [418, 297] on div "Verified User" at bounding box center [392, 290] width 233 height 14
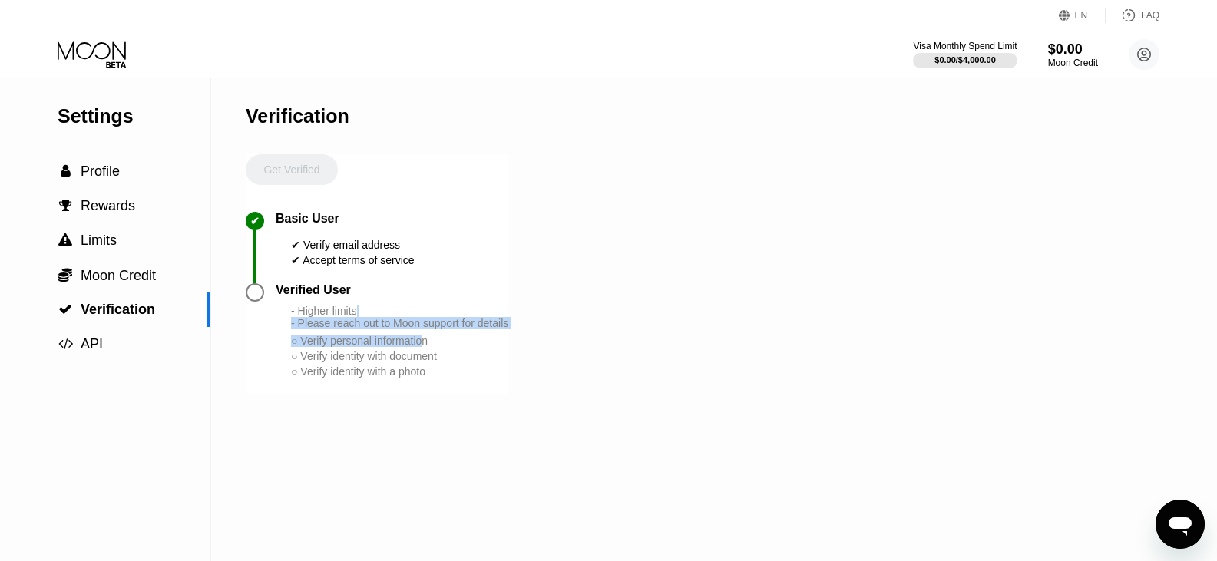
drag, startPoint x: 425, startPoint y: 345, endPoint x: 404, endPoint y: 382, distance: 43.3
click at [425, 361] on div "- Higher limits - Please reach out to Moon support for details ○ Verify persona…" at bounding box center [399, 342] width 217 height 74
click at [352, 379] on div "- Higher limits - Please reach out to Moon support for details ○ Verify persona…" at bounding box center [399, 342] width 217 height 74
drag, startPoint x: 346, startPoint y: 381, endPoint x: 332, endPoint y: 377, distance: 14.3
click at [333, 362] on div "○ Verify identity with document" at bounding box center [399, 356] width 217 height 12
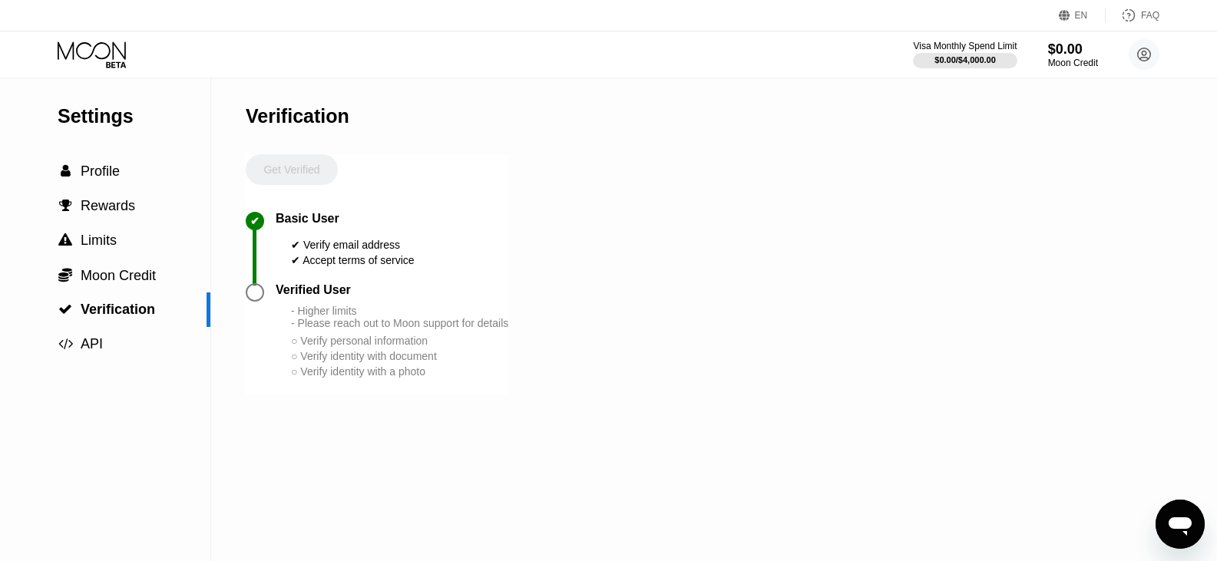
drag, startPoint x: 328, startPoint y: 377, endPoint x: 316, endPoint y: 373, distance: 12.1
click at [326, 362] on div "○ Verify identity with document" at bounding box center [399, 356] width 217 height 12
click at [328, 329] on div "- Higher limits - Please reach out to Moon support for details" at bounding box center [399, 317] width 217 height 25
click at [260, 302] on div at bounding box center [255, 292] width 18 height 18
click at [125, 282] on span "Moon Credit" at bounding box center [118, 275] width 75 height 15
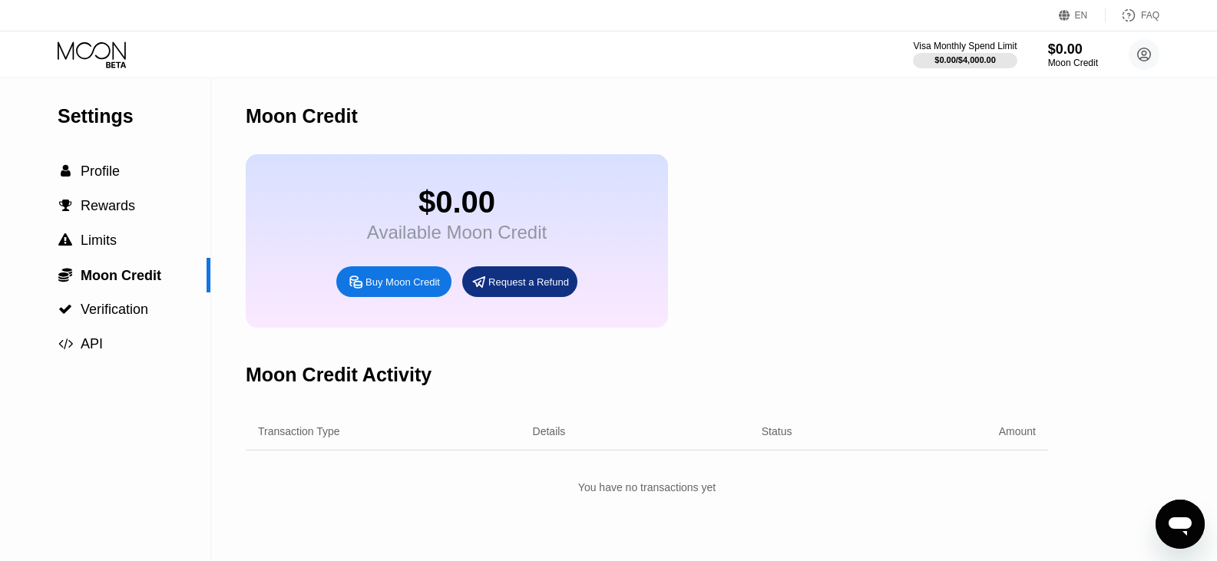
click at [424, 289] on div "Buy Moon Credit" at bounding box center [402, 282] width 74 height 13
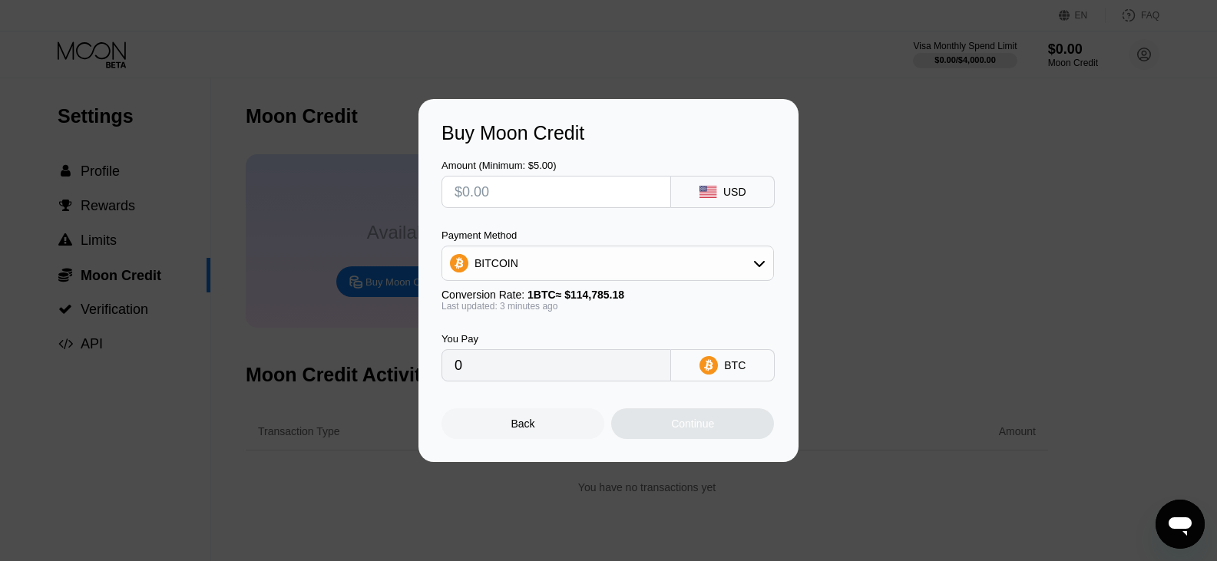
click at [865, 180] on div "Buy Moon Credit Amount (Minimum: $5.00) USD Payment Method BITCOIN Conversion R…" at bounding box center [608, 280] width 1217 height 363
click at [530, 425] on div "Back" at bounding box center [523, 424] width 24 height 12
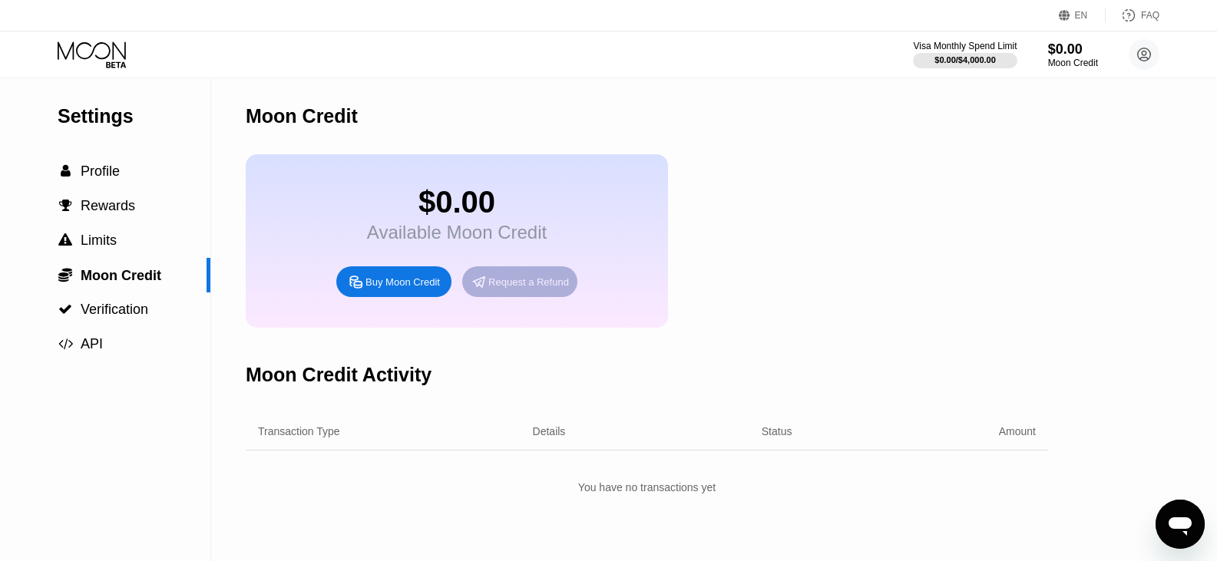
click at [527, 289] on div "Request a Refund" at bounding box center [528, 282] width 81 height 13
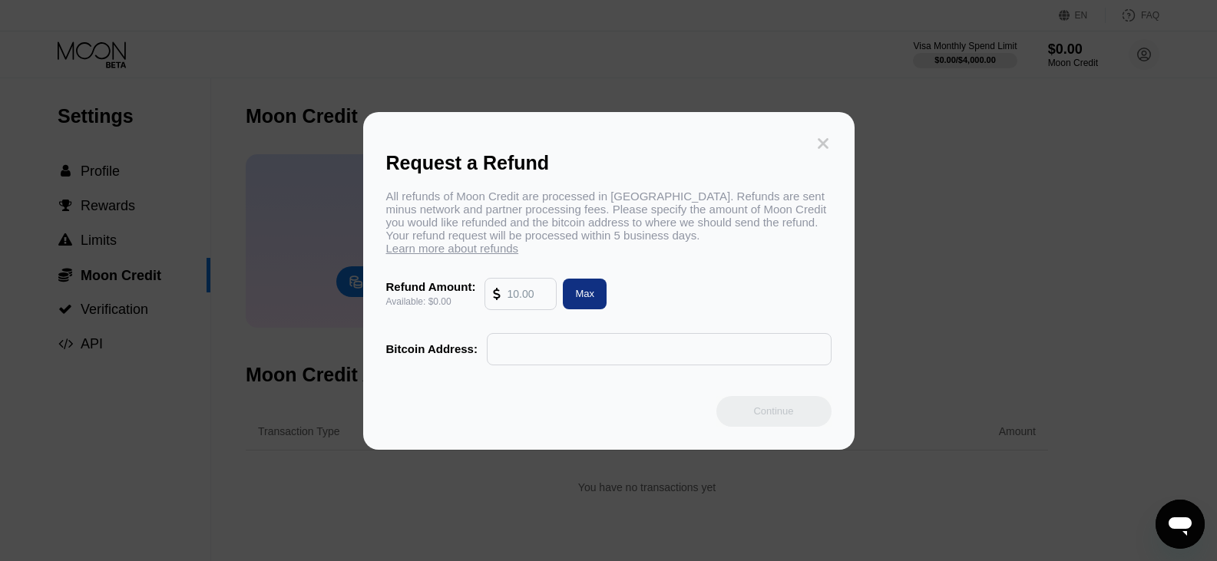
click at [821, 137] on icon at bounding box center [823, 143] width 17 height 17
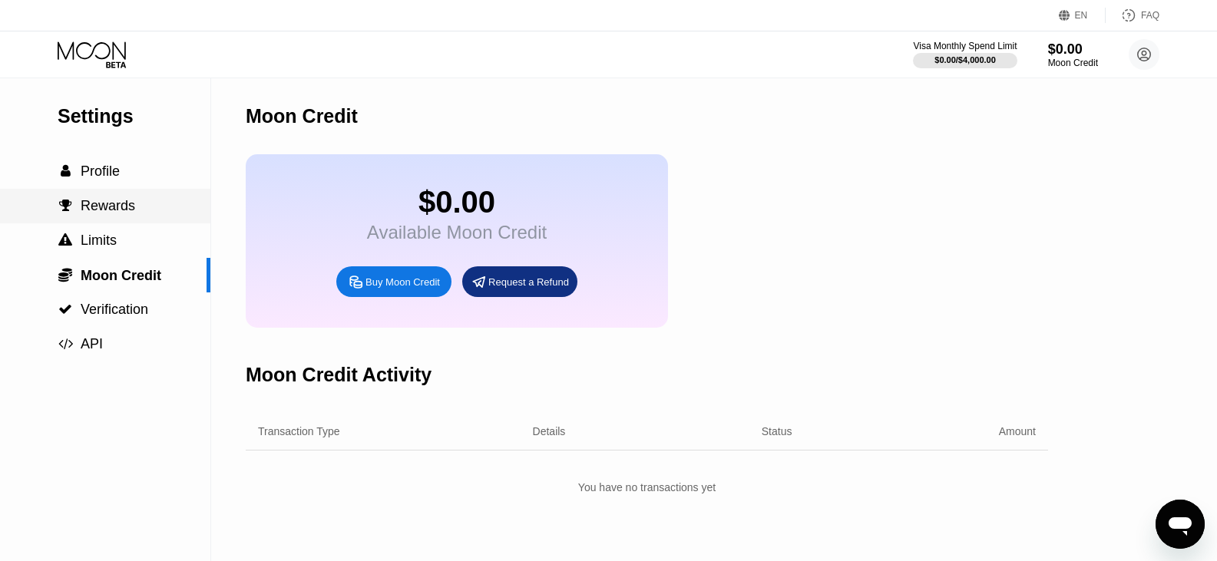
click at [96, 211] on span "Rewards" at bounding box center [108, 205] width 55 height 15
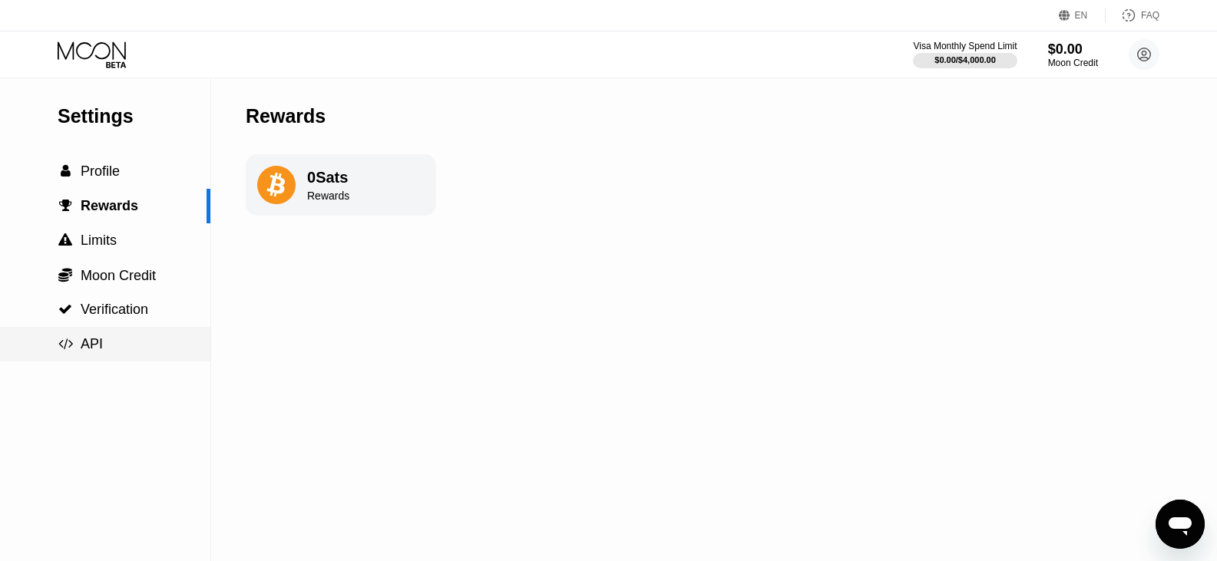
click at [96, 348] on span "API" at bounding box center [92, 343] width 22 height 15
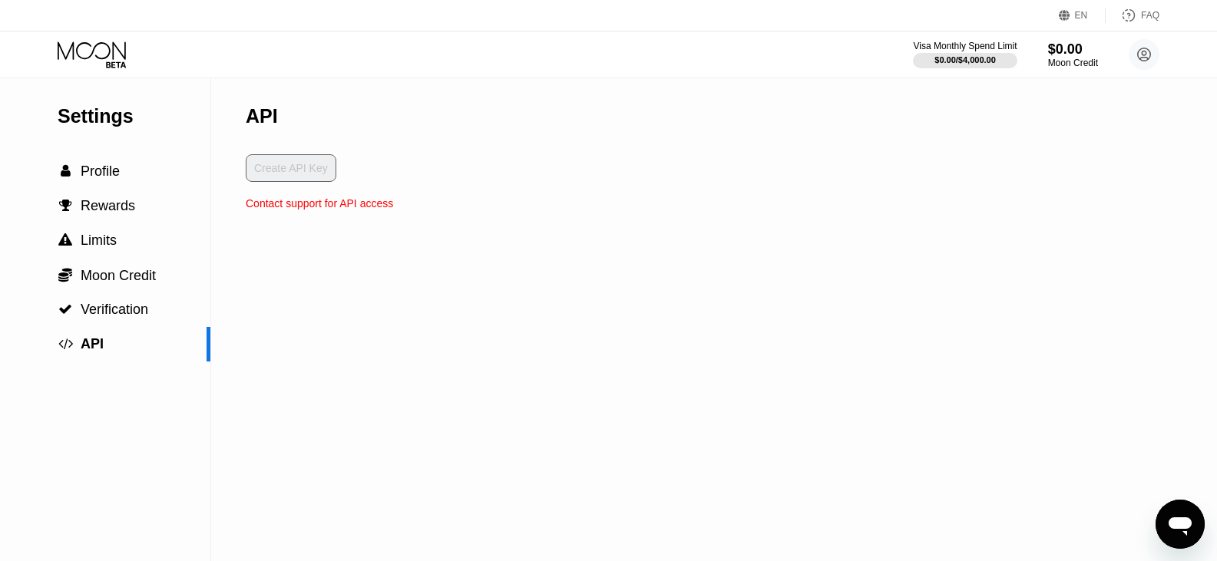
click at [280, 173] on div "Create API Key" at bounding box center [319, 175] width 147 height 43
click at [1152, 60] on circle at bounding box center [1144, 54] width 31 height 31
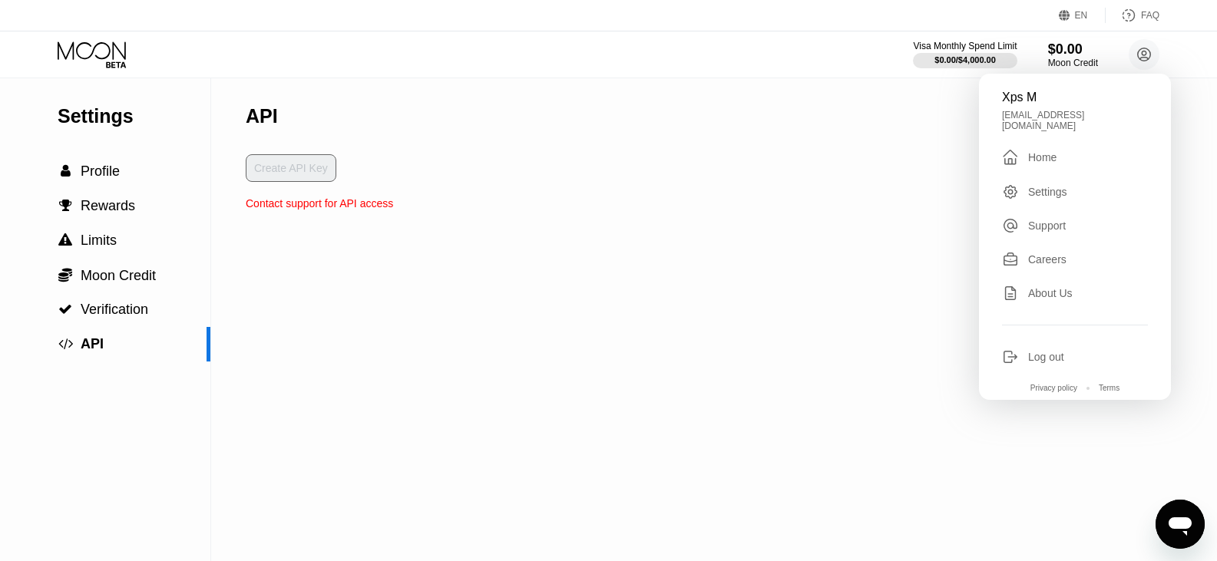
click at [1012, 108] on div "Xps M xpsmmspx@gmail.com  Home Settings Support Careers About Us Log out Priva…" at bounding box center [1075, 237] width 192 height 326
click at [1151, 57] on circle at bounding box center [1144, 54] width 31 height 31
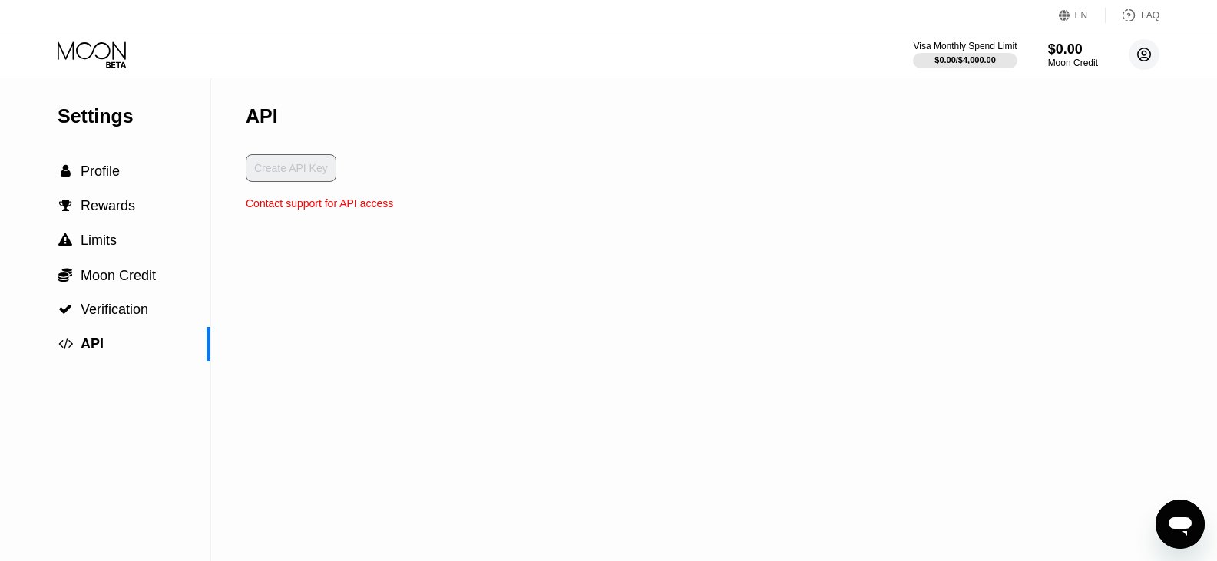
click at [1151, 57] on circle at bounding box center [1144, 54] width 31 height 31
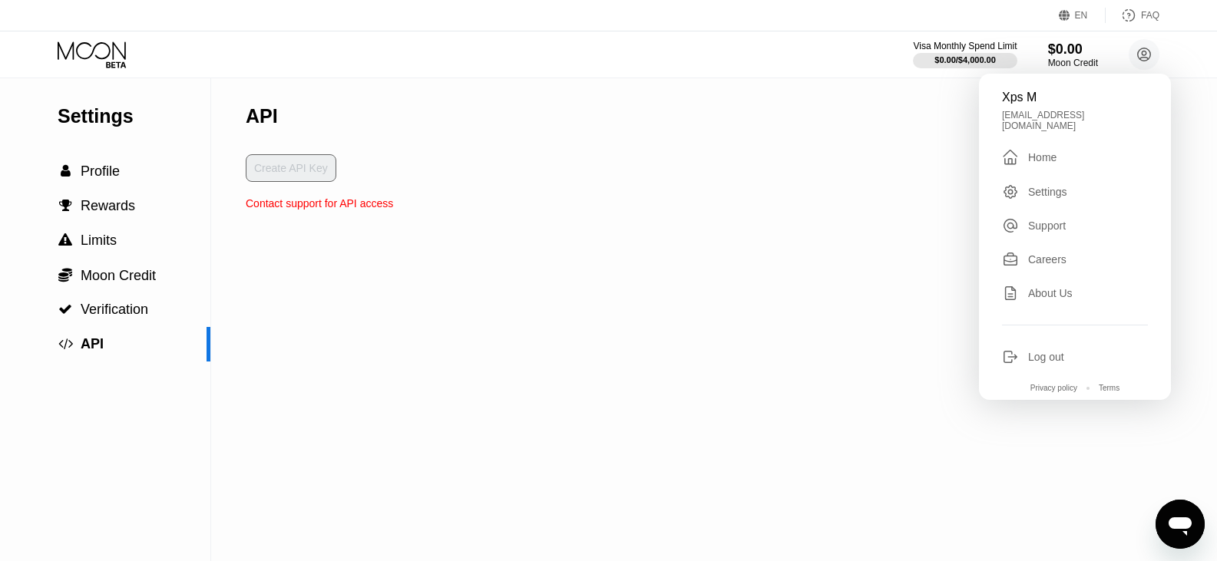
click at [1041, 152] on div "Home" at bounding box center [1042, 157] width 28 height 12
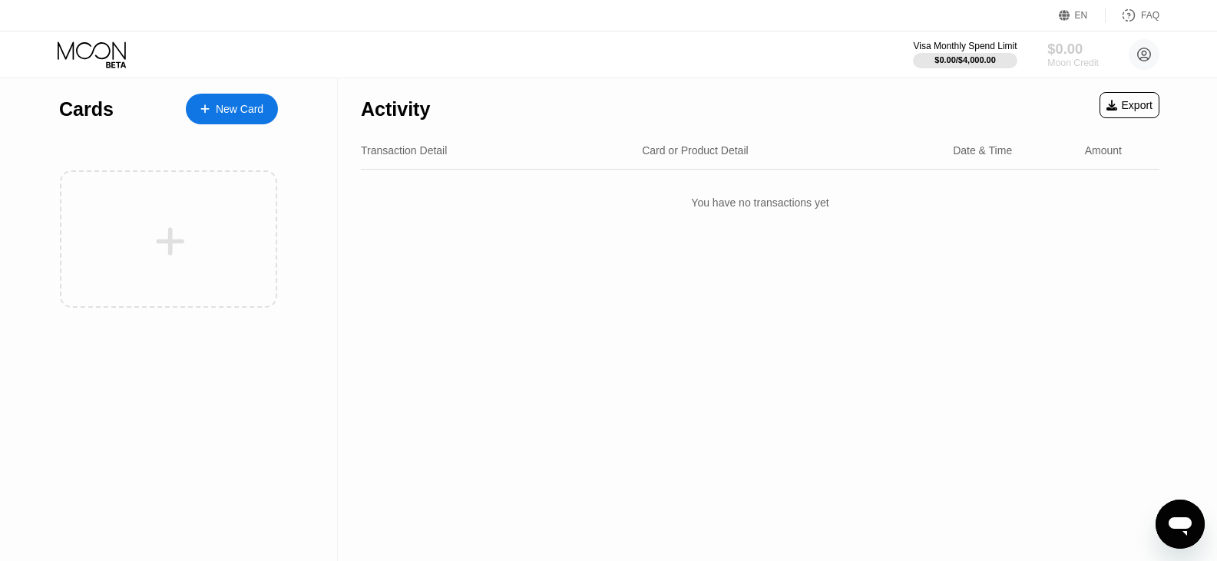
click at [1080, 57] on div "$0.00" at bounding box center [1072, 49] width 51 height 16
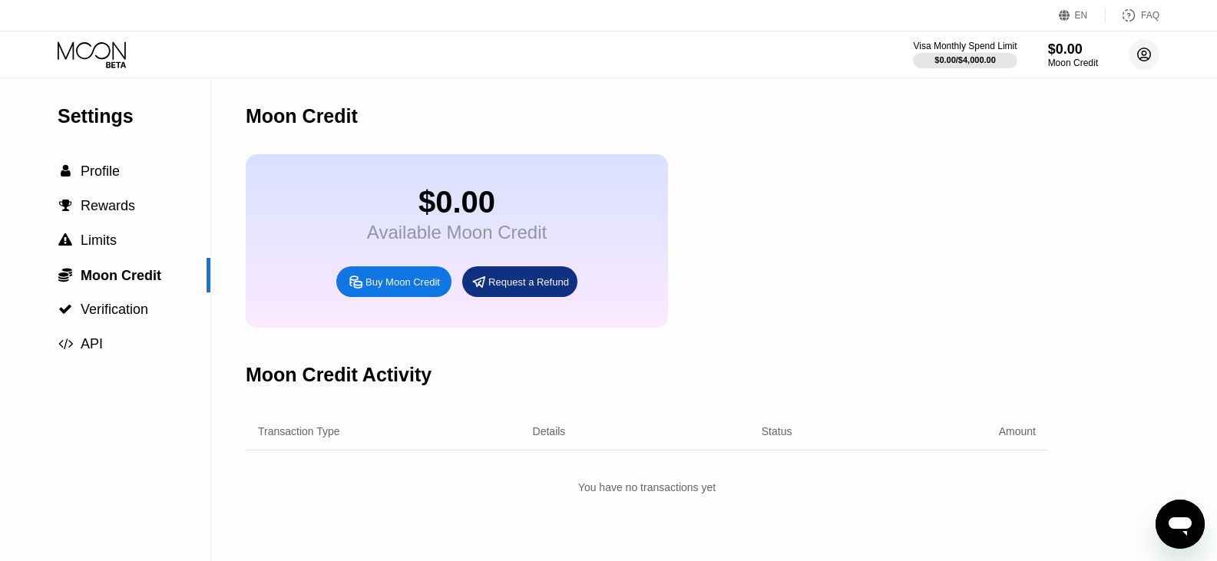
click at [1147, 55] on circle at bounding box center [1144, 54] width 31 height 31
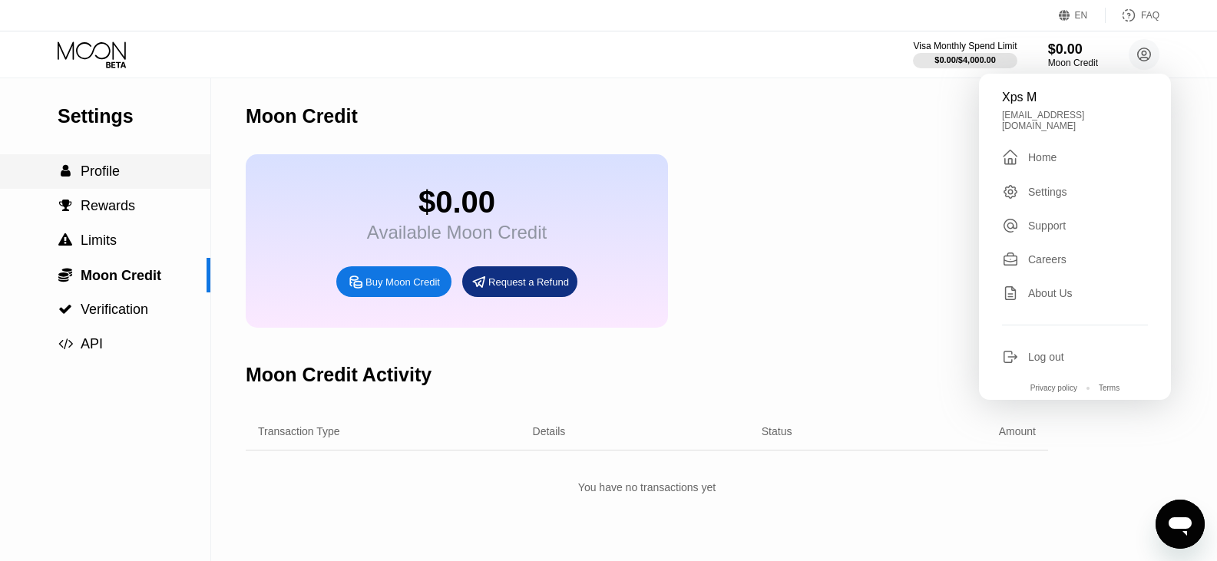
click at [112, 168] on span "Profile" at bounding box center [100, 171] width 39 height 15
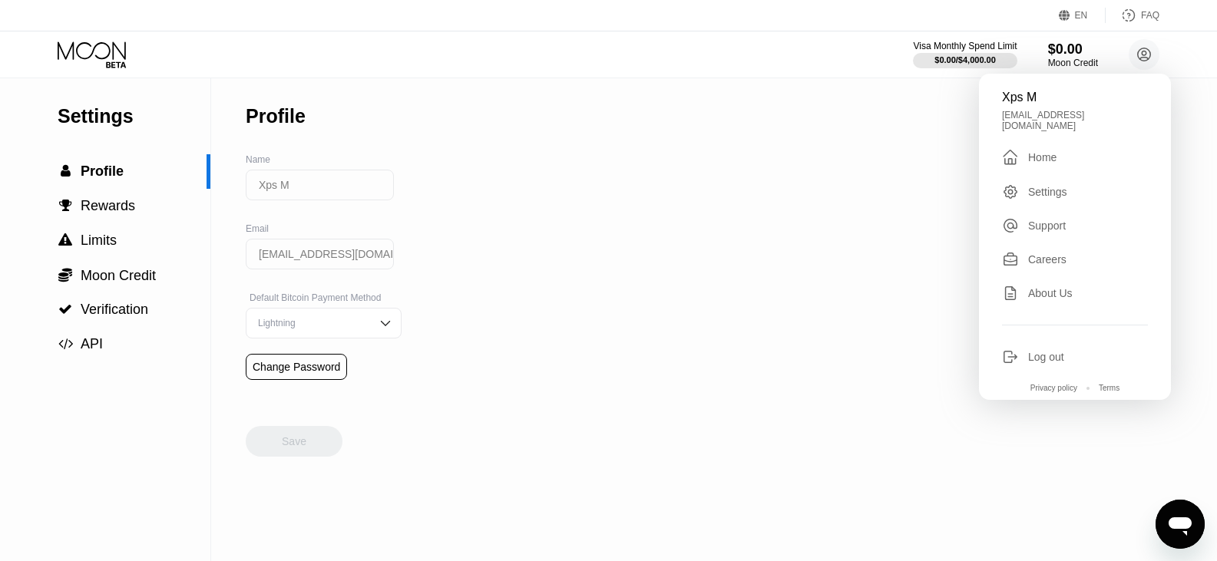
click at [107, 63] on icon at bounding box center [93, 54] width 71 height 27
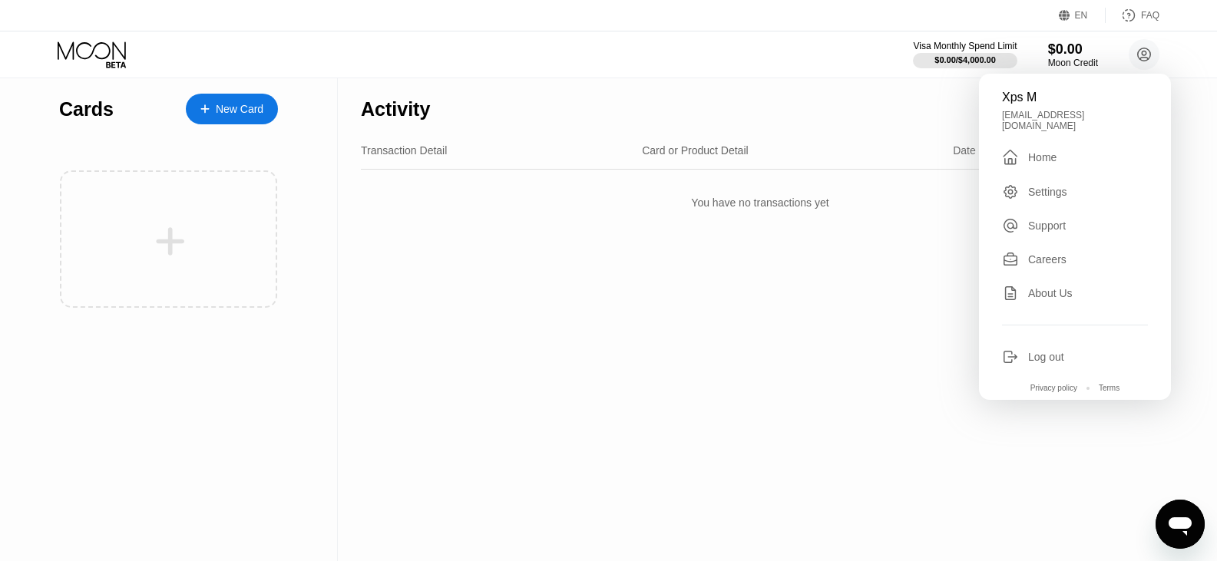
click at [107, 63] on icon at bounding box center [93, 54] width 71 height 27
click at [1061, 55] on div "$0.00" at bounding box center [1072, 49] width 51 height 16
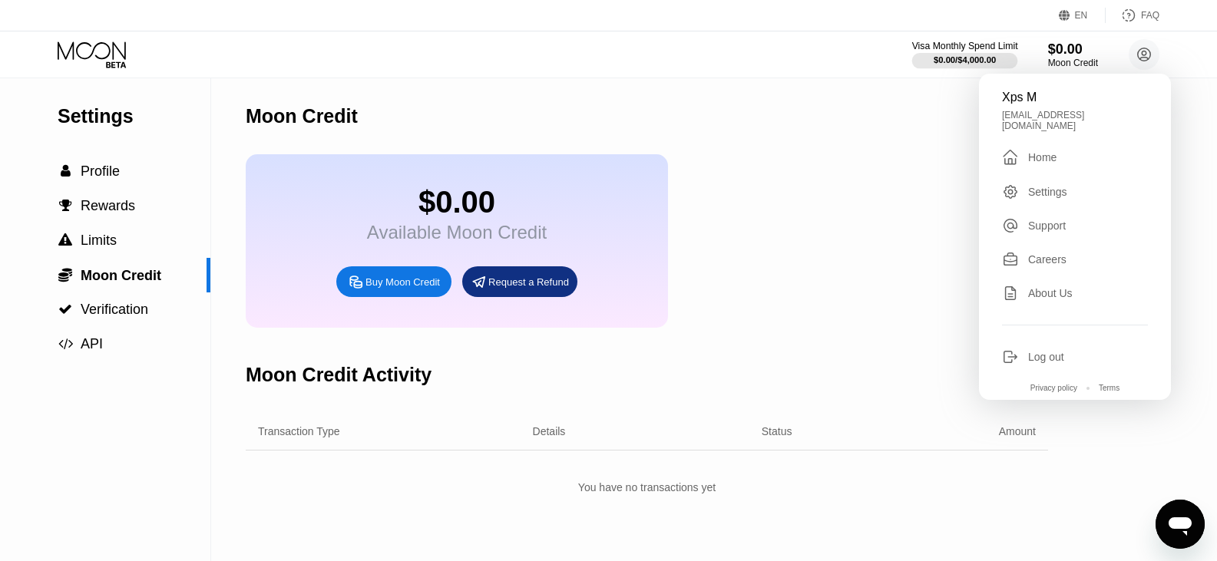
click at [986, 57] on div "$0.00 / $4,000.00" at bounding box center [965, 59] width 62 height 9
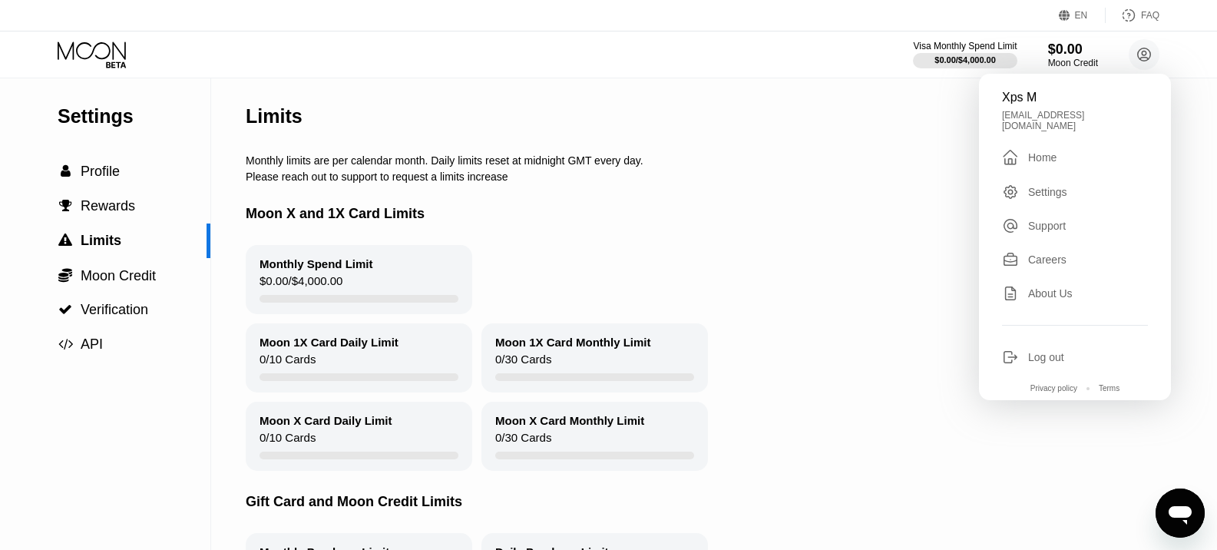
click at [791, 163] on div "Monthly limits are per calendar month. Daily limits reset at midnight GMT every…" at bounding box center [733, 160] width 974 height 12
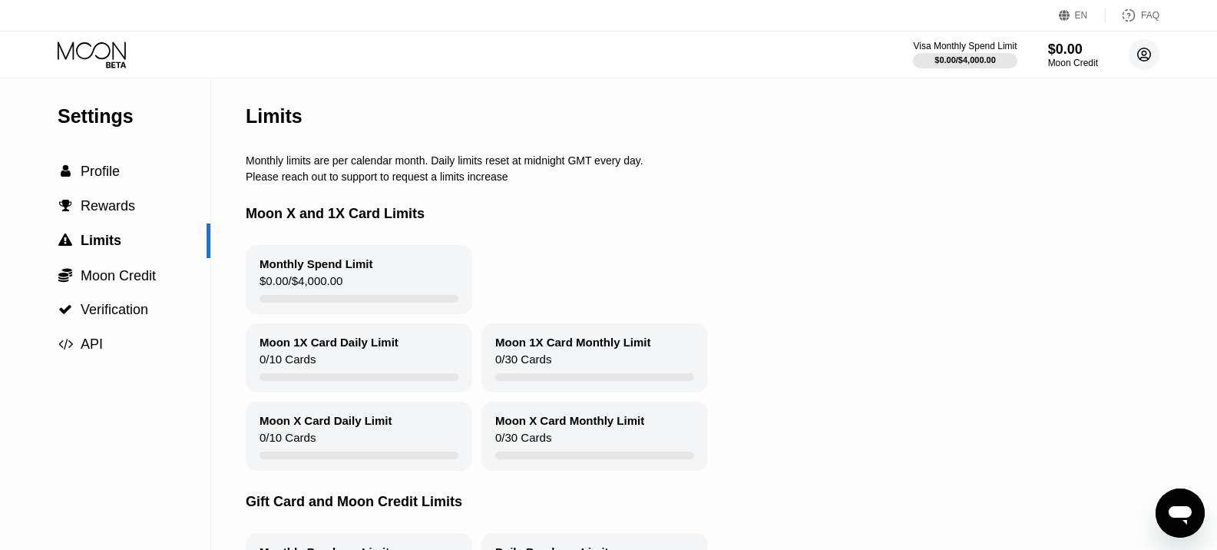
click at [1141, 56] on circle at bounding box center [1144, 54] width 31 height 31
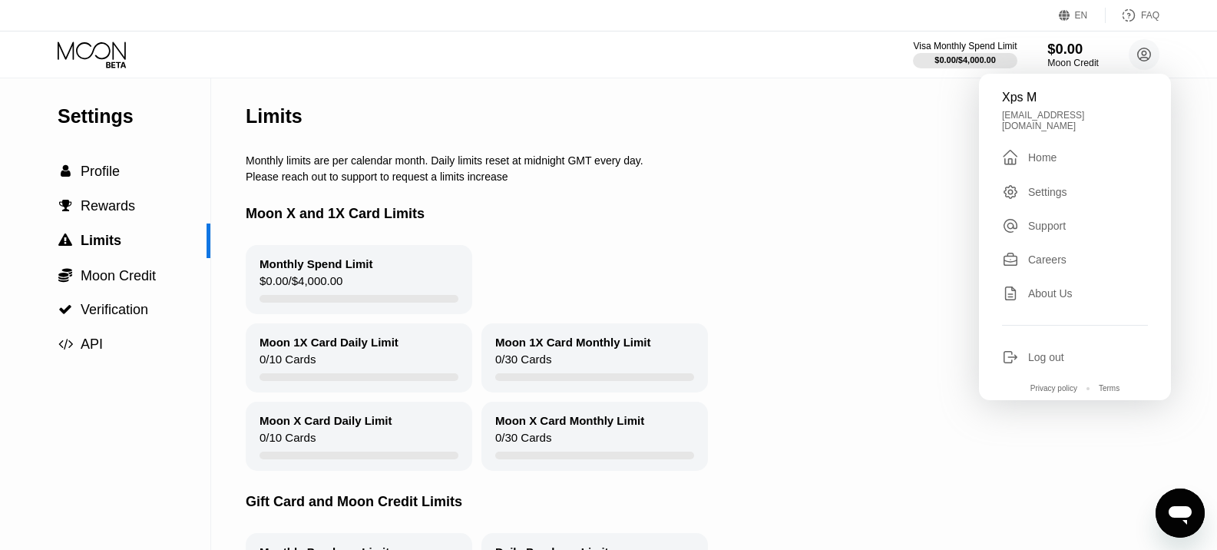
click at [1083, 42] on div "$0.00" at bounding box center [1072, 49] width 51 height 16
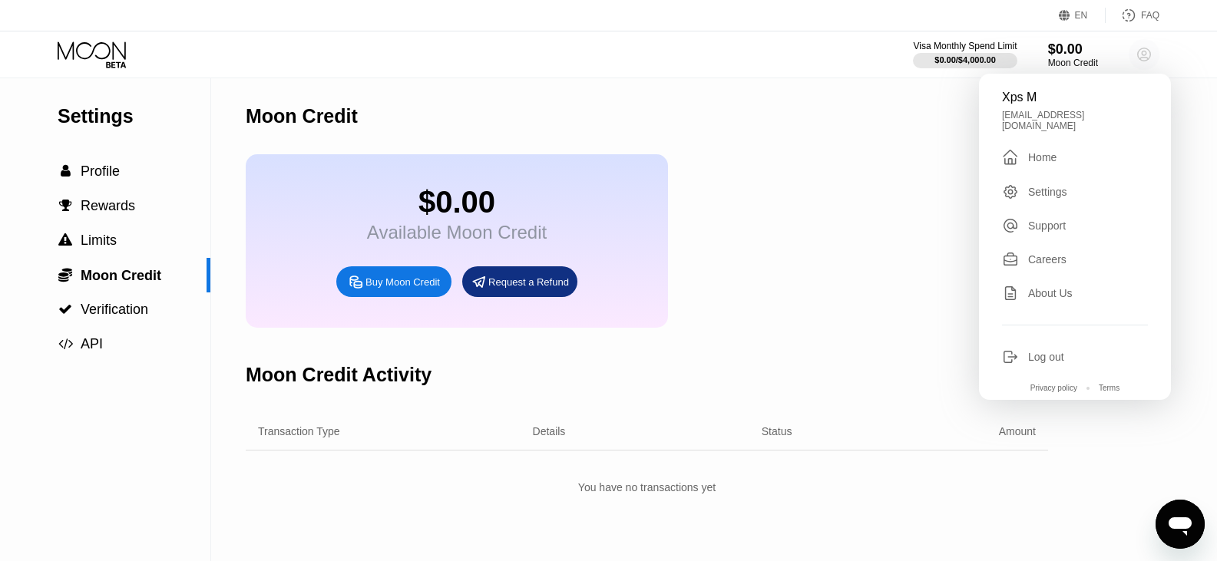
click at [1146, 41] on circle at bounding box center [1144, 54] width 31 height 31
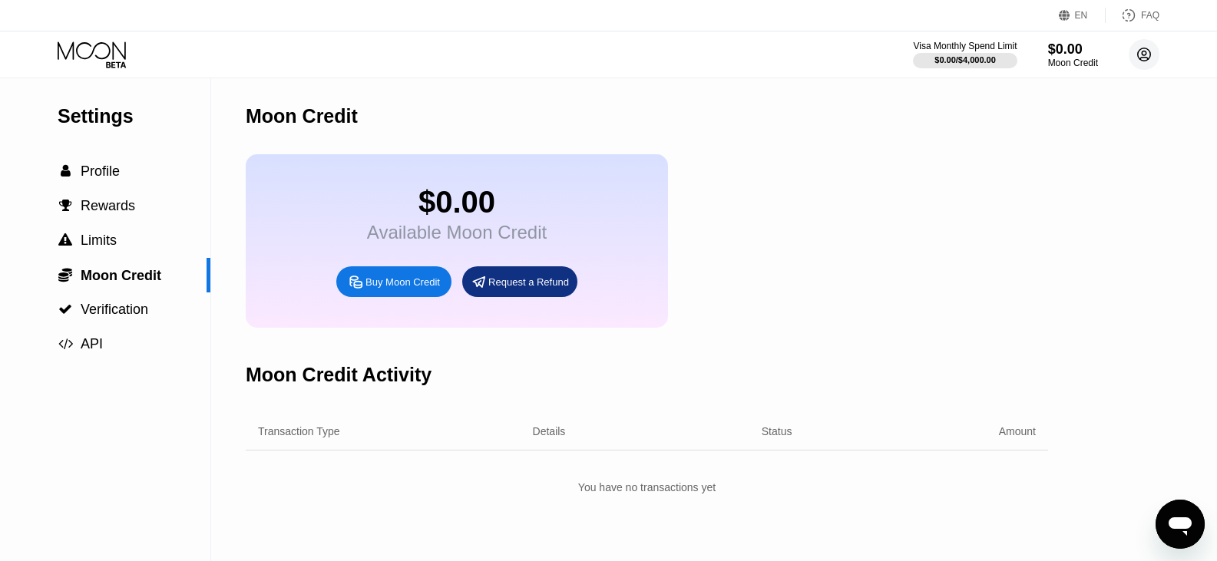
click at [1146, 45] on circle at bounding box center [1144, 54] width 31 height 31
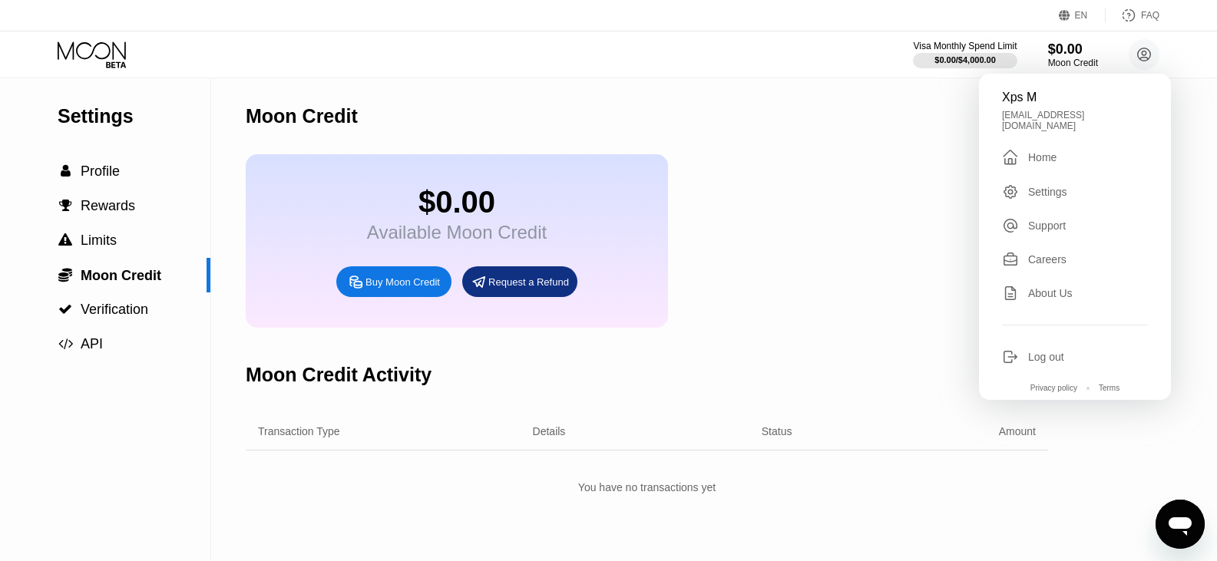
drag, startPoint x: 1076, startPoint y: 98, endPoint x: 1043, endPoint y: 108, distance: 34.5
click at [1076, 98] on div "Xps M" at bounding box center [1075, 98] width 146 height 14
click at [1039, 108] on div "Xps M xpsmmspx@gmail.com  Home Settings Support Careers About Us Log out Priva…" at bounding box center [1075, 237] width 192 height 326
click at [1037, 111] on div "Xps M xpsmmspx@gmail.com  Home Settings Support Careers About Us Log out Priva…" at bounding box center [1075, 237] width 192 height 326
click at [1033, 222] on div "Support" at bounding box center [1047, 226] width 38 height 12
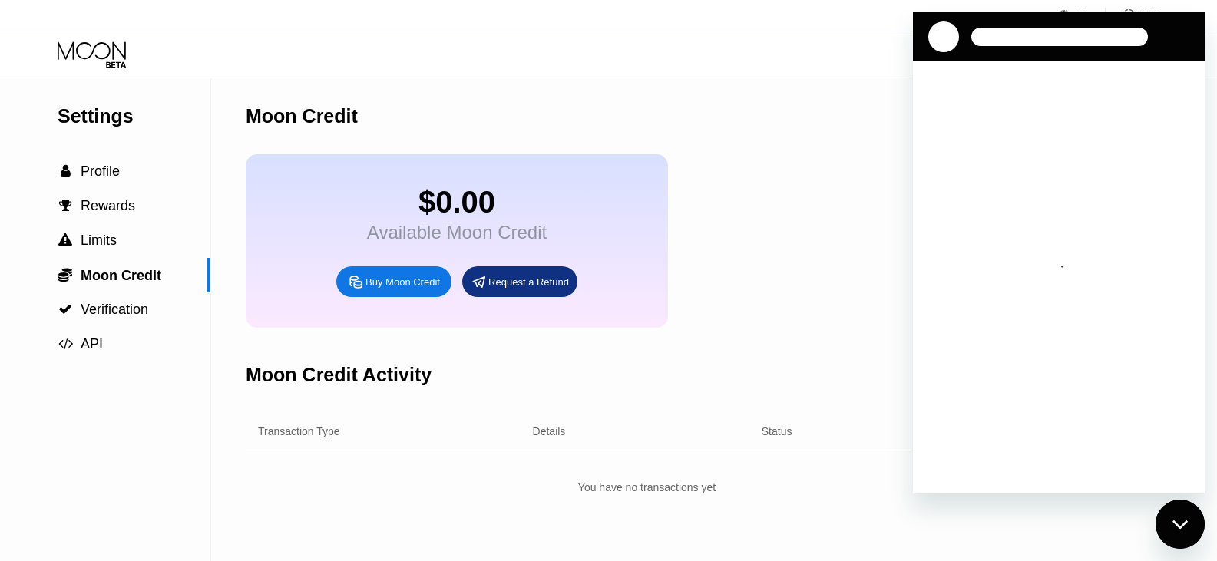
click at [856, 223] on div "$0.00 Available Moon Credit Buy Moon Credit Request a Refund" at bounding box center [647, 241] width 802 height 174
click at [125, 61] on icon at bounding box center [93, 54] width 71 height 27
